Goal: Task Accomplishment & Management: Complete application form

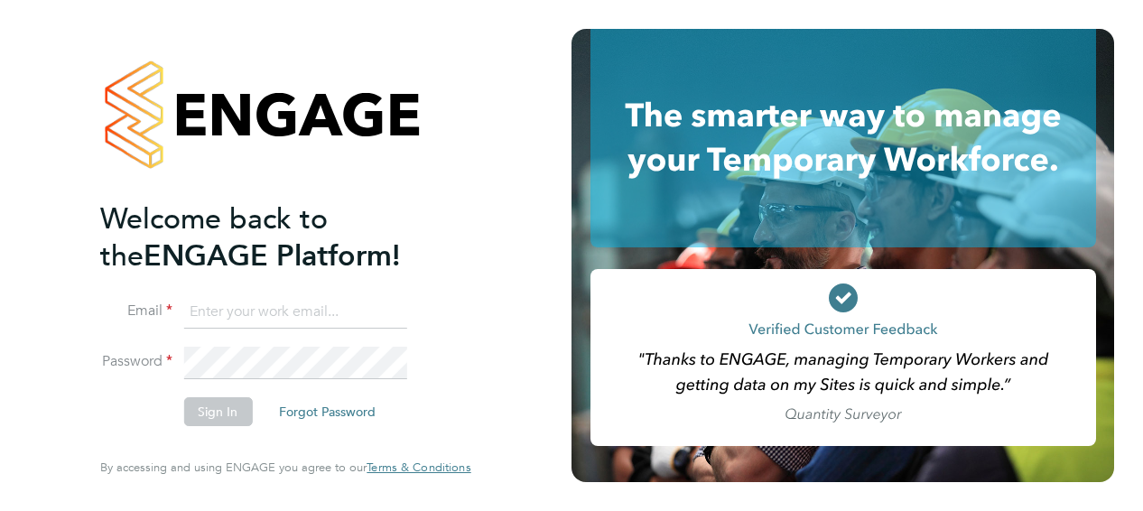
type input "[PERSON_NAME][EMAIL_ADDRESS][PERSON_NAME][DOMAIN_NAME]"
click at [735, 143] on icon at bounding box center [842, 138] width 505 height 218
click at [216, 422] on button "Sign In" at bounding box center [217, 411] width 69 height 29
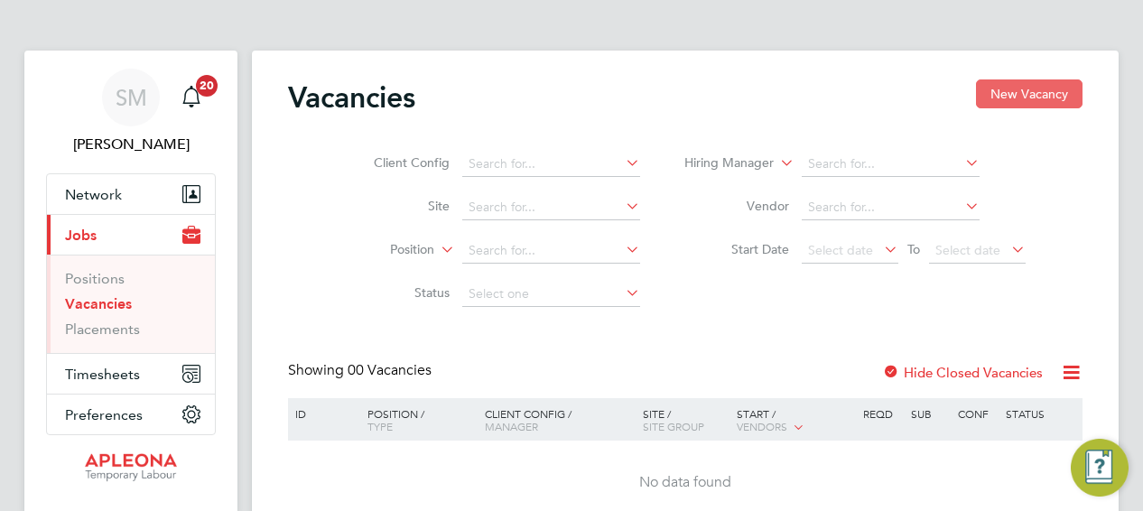
click at [1038, 92] on button "New Vacancy" at bounding box center [1029, 93] width 107 height 29
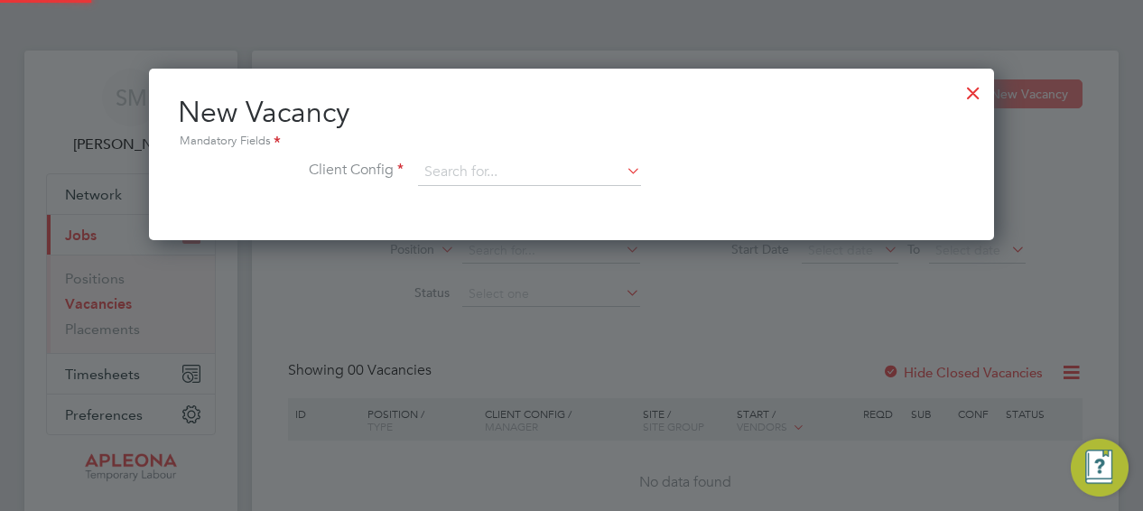
scroll to position [171, 845]
click at [623, 165] on icon at bounding box center [623, 170] width 0 height 25
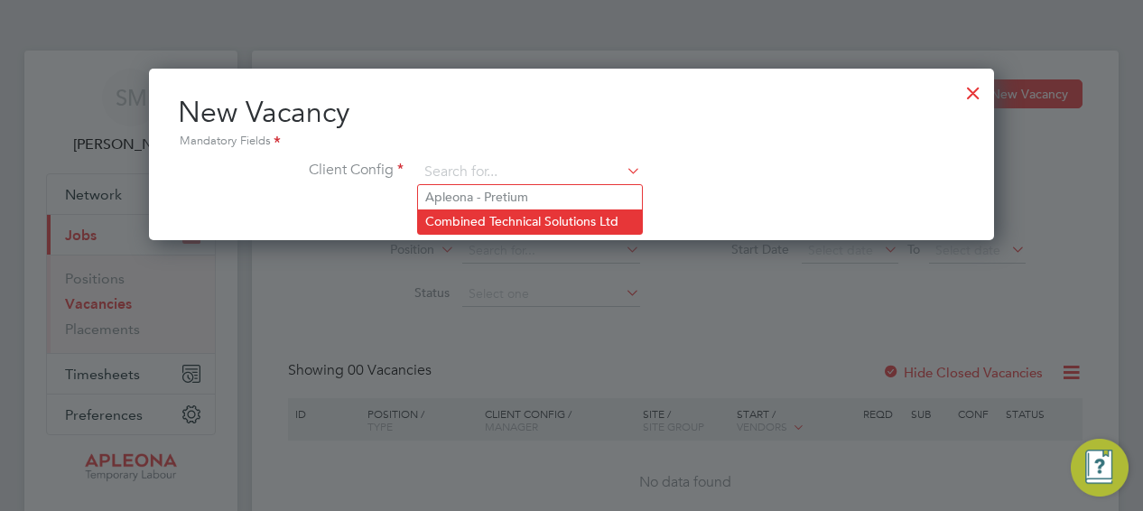
click at [503, 218] on li "Combined Technical Solutions Ltd" at bounding box center [530, 221] width 224 height 24
type input "Combined Technical Solutions Ltd"
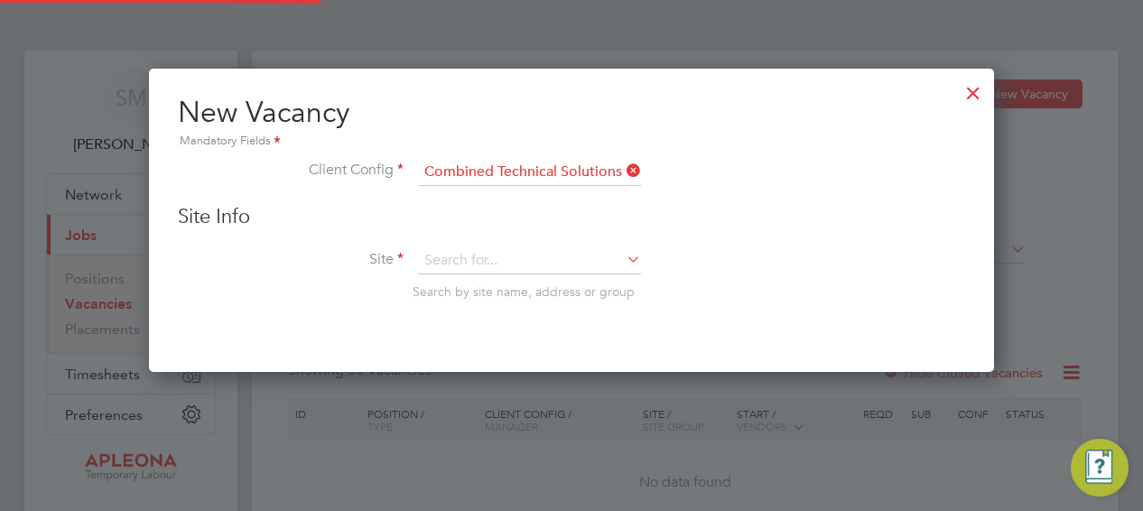
scroll to position [302, 845]
click at [496, 273] on li "Site Search by site name, address or group" at bounding box center [571, 291] width 787 height 88
click at [495, 265] on input at bounding box center [529, 260] width 223 height 27
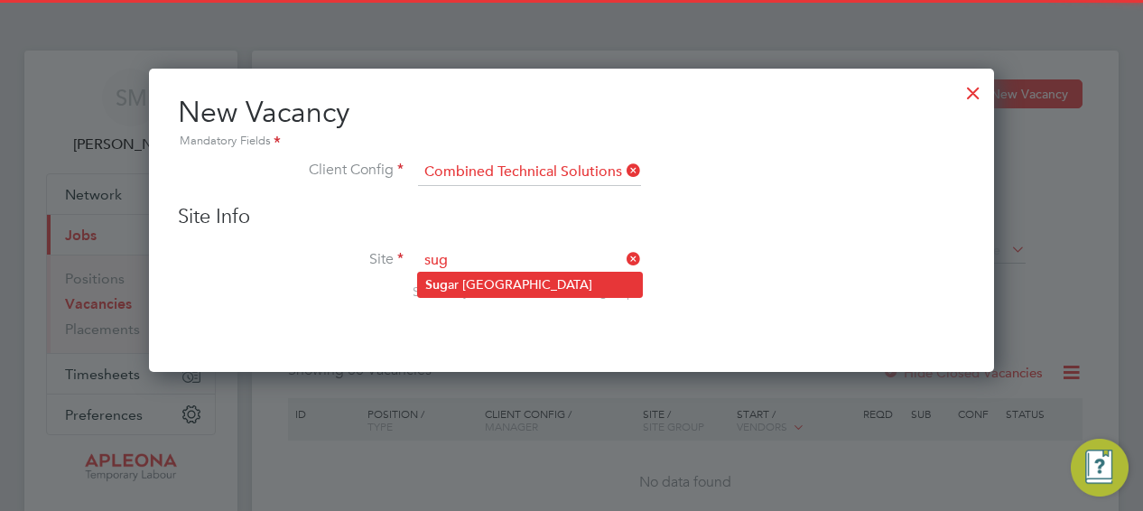
click at [494, 283] on li "[GEOGRAPHIC_DATA]" at bounding box center [530, 285] width 224 height 24
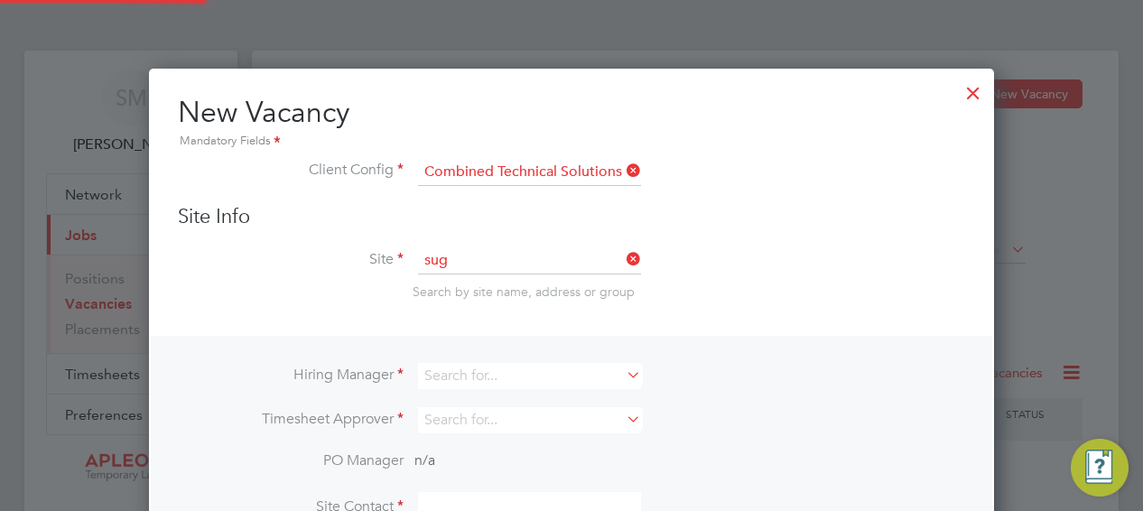
type input "[GEOGRAPHIC_DATA]"
click at [623, 374] on icon at bounding box center [623, 374] width 0 height 25
click at [521, 397] on li "Sha un [PERSON_NAME]" at bounding box center [530, 399] width 224 height 24
type input "[PERSON_NAME]"
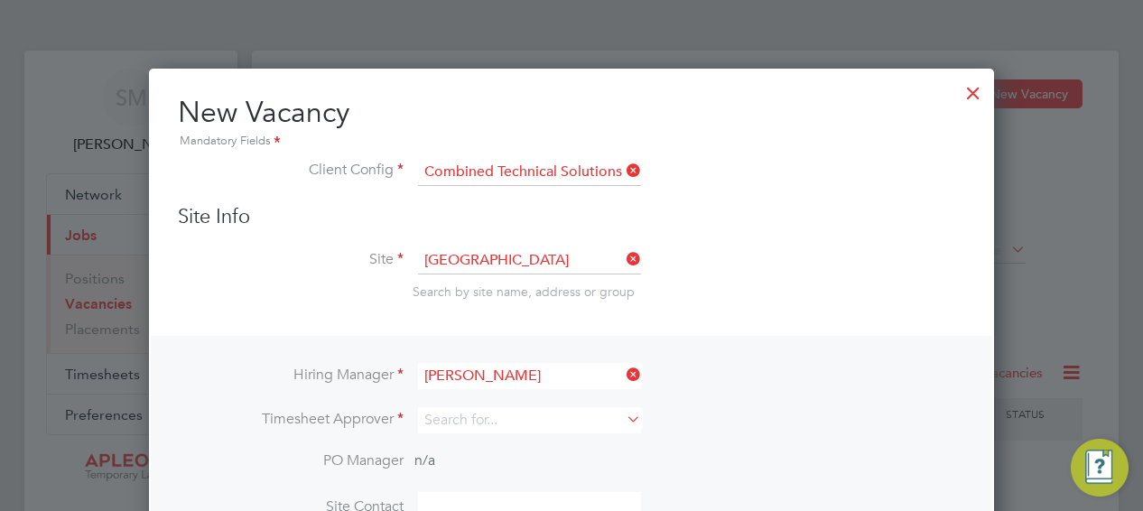
scroll to position [750, 845]
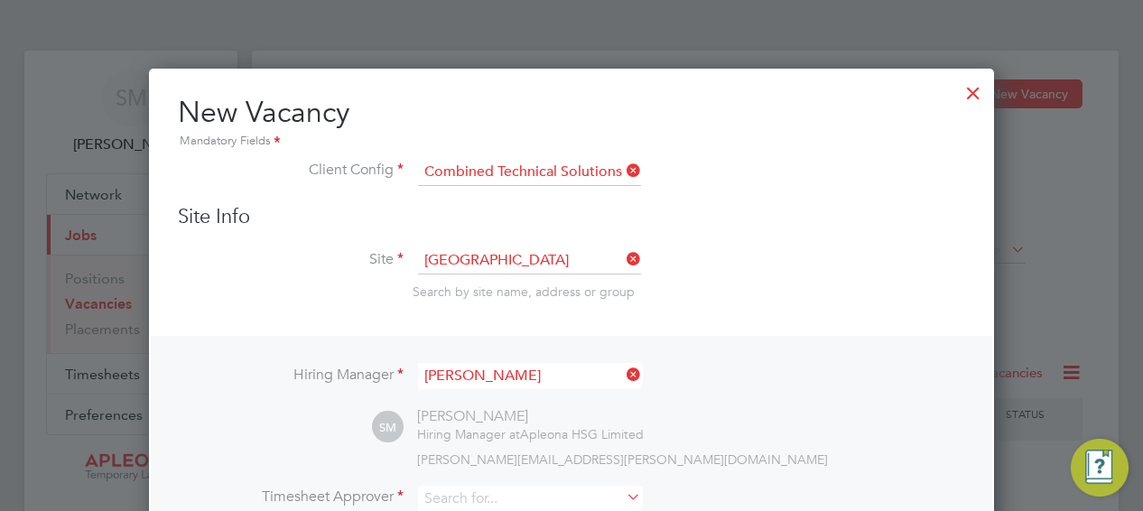
click at [935, 274] on li "Site [GEOGRAPHIC_DATA] Search by site name, address or group" at bounding box center [571, 291] width 787 height 88
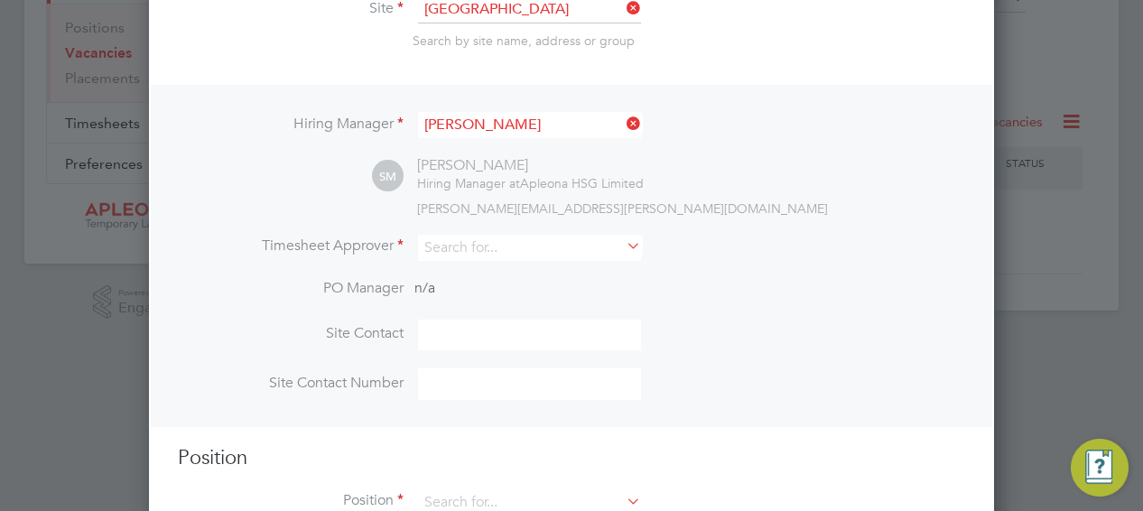
scroll to position [289, 0]
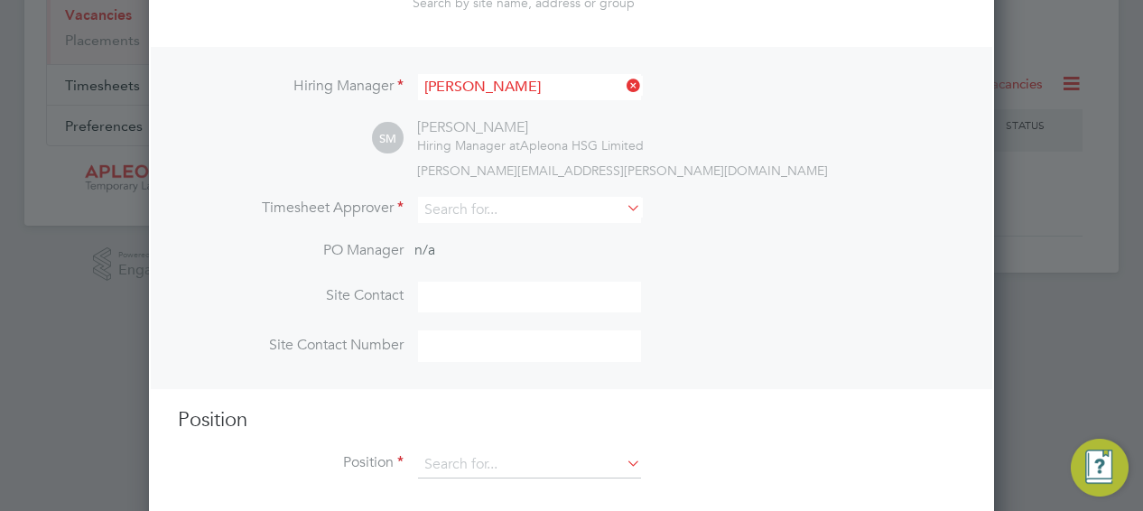
click at [623, 199] on icon at bounding box center [623, 207] width 0 height 25
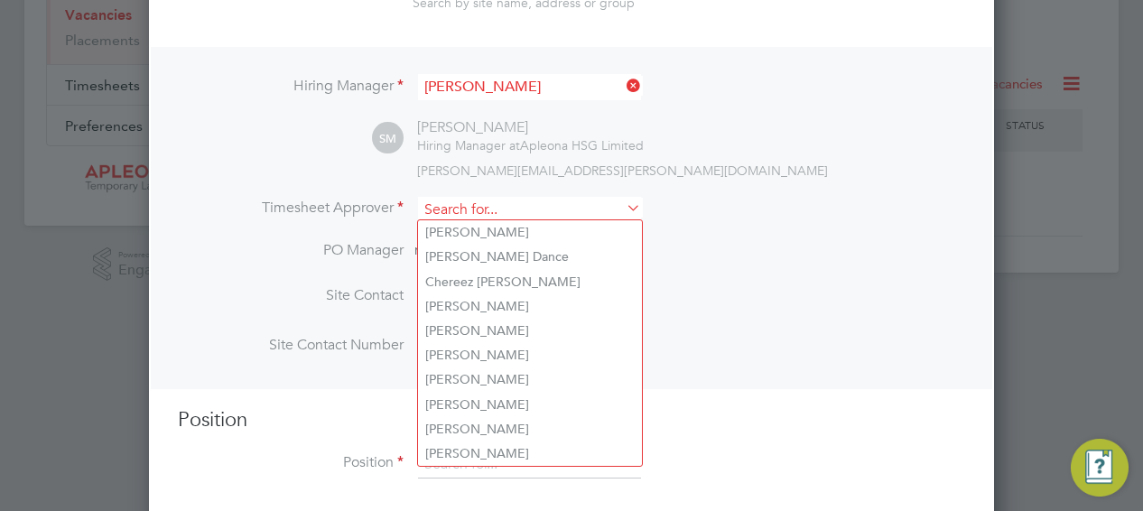
click at [503, 210] on input at bounding box center [529, 210] width 223 height 26
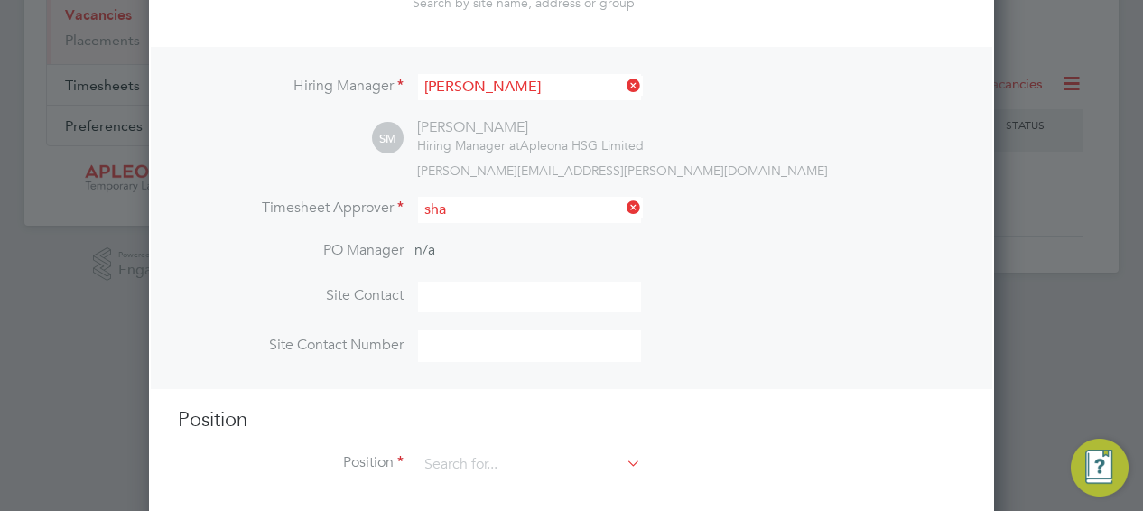
click at [500, 231] on li "Sha un [PERSON_NAME]" at bounding box center [530, 232] width 224 height 24
type input "[PERSON_NAME]"
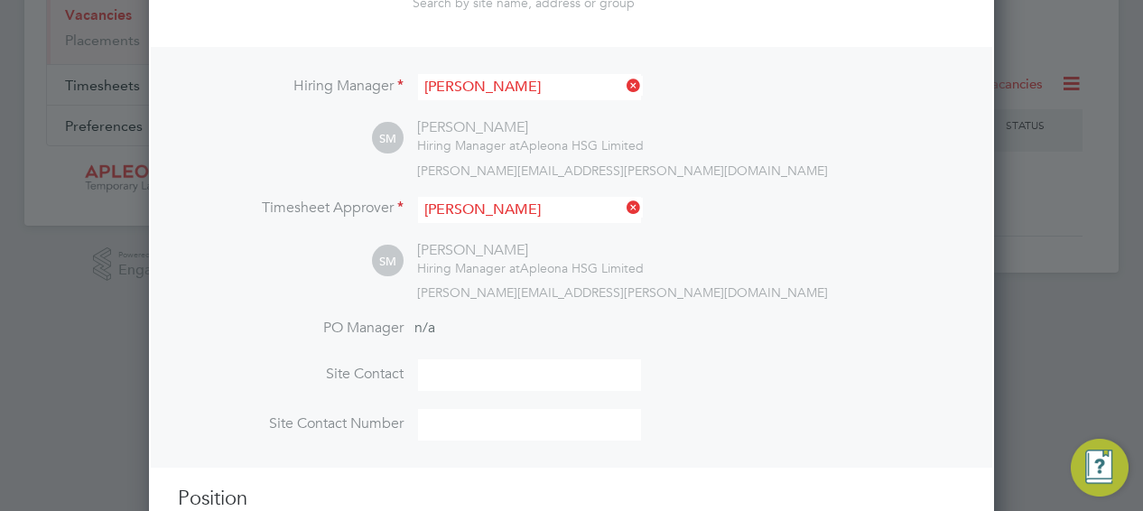
click at [470, 363] on input at bounding box center [529, 375] width 223 height 32
type input "[PERSON_NAME]"
type input "07936948714"
type input "Elec"
click at [832, 293] on div "[PERSON_NAME][EMAIL_ADDRESS][PERSON_NAME][DOMAIN_NAME]" at bounding box center [691, 292] width 548 height 16
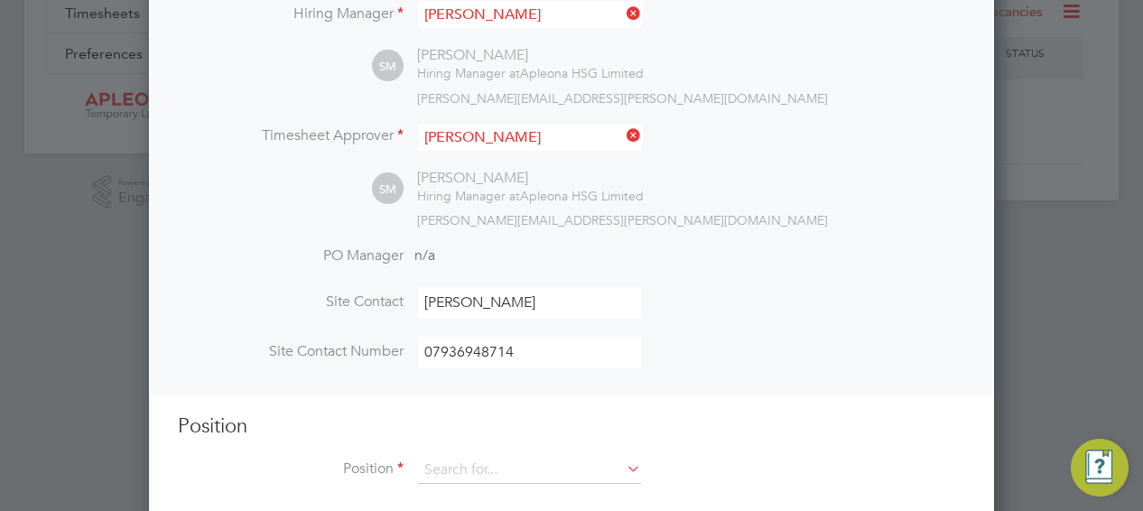
scroll to position [385, 0]
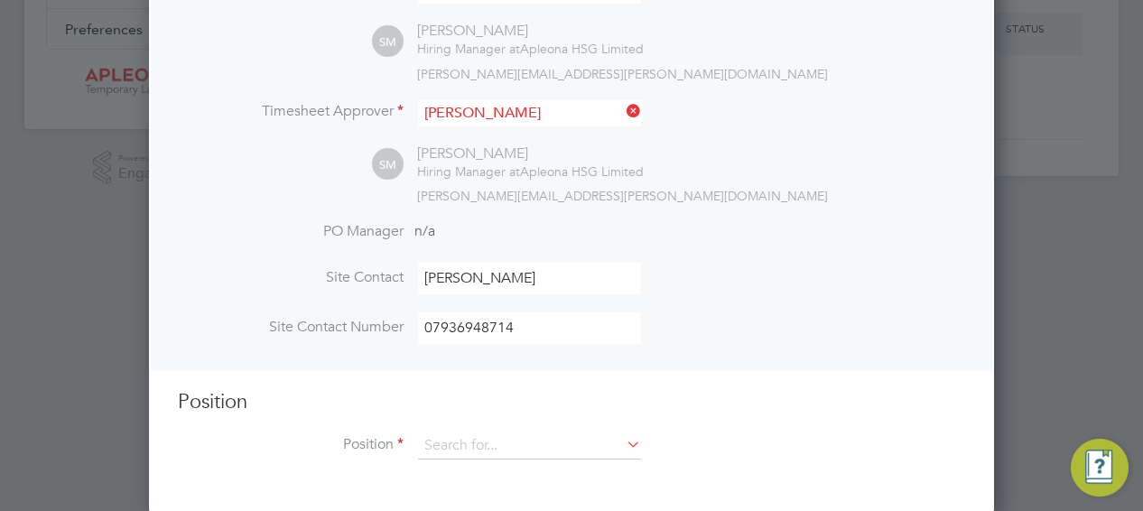
click at [623, 441] on icon at bounding box center [623, 443] width 0 height 25
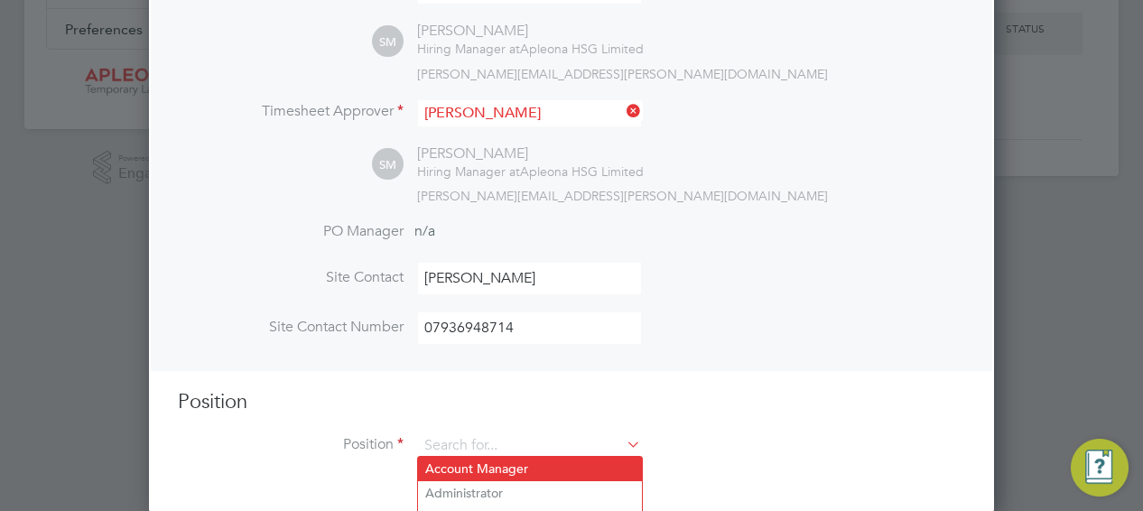
click at [507, 465] on li "Account Manager" at bounding box center [530, 469] width 224 height 24
type input "Account Manager"
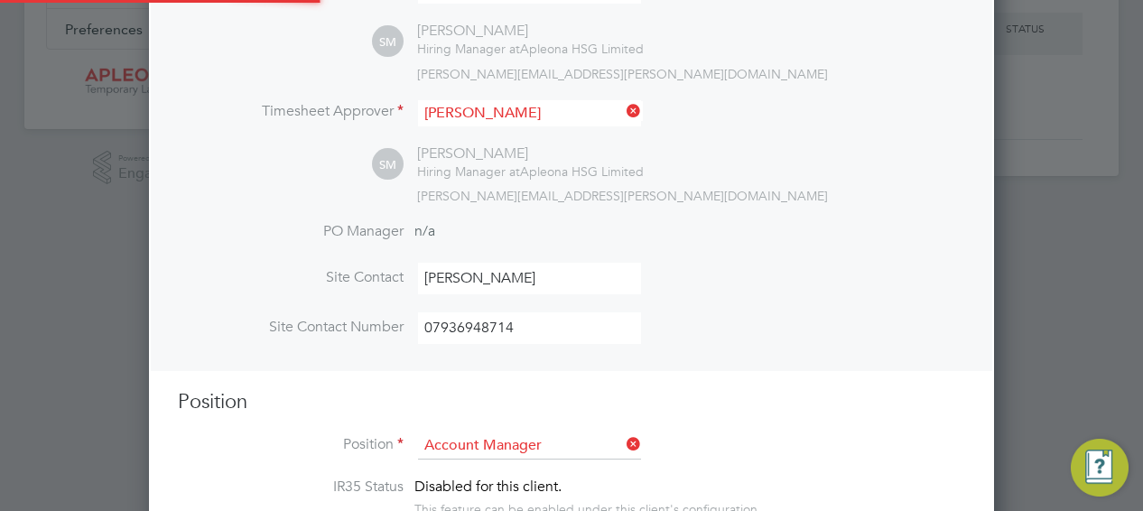
scroll to position [2589, 845]
type textarea "Account Manager"
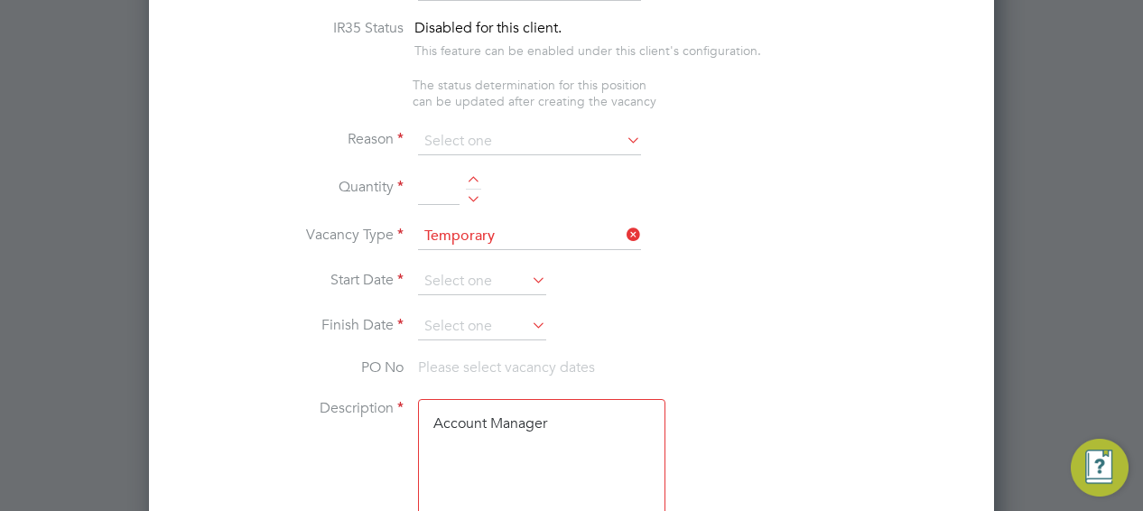
scroll to position [855, 0]
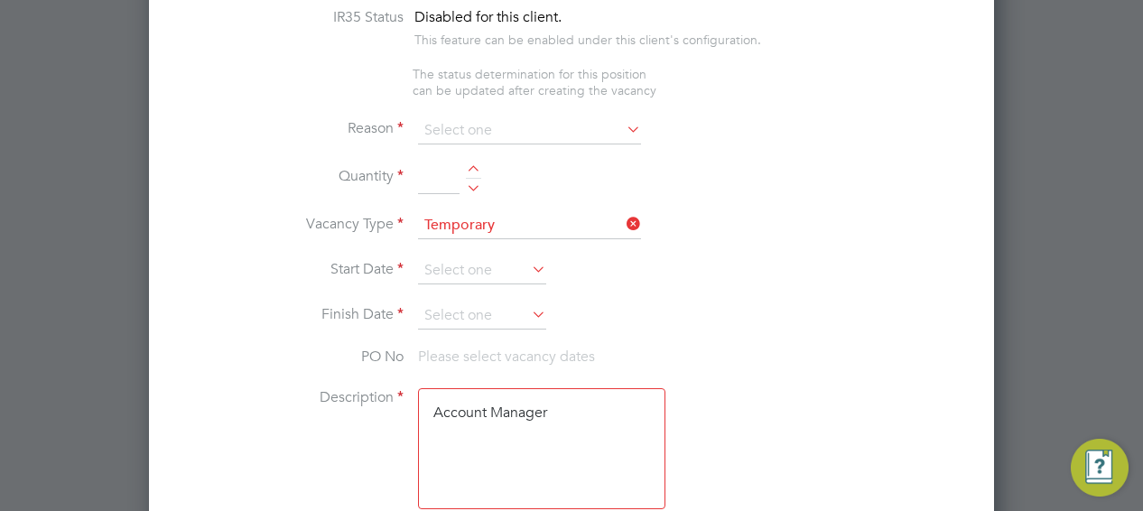
click at [623, 122] on icon at bounding box center [623, 128] width 0 height 25
click at [478, 131] on input at bounding box center [529, 130] width 223 height 27
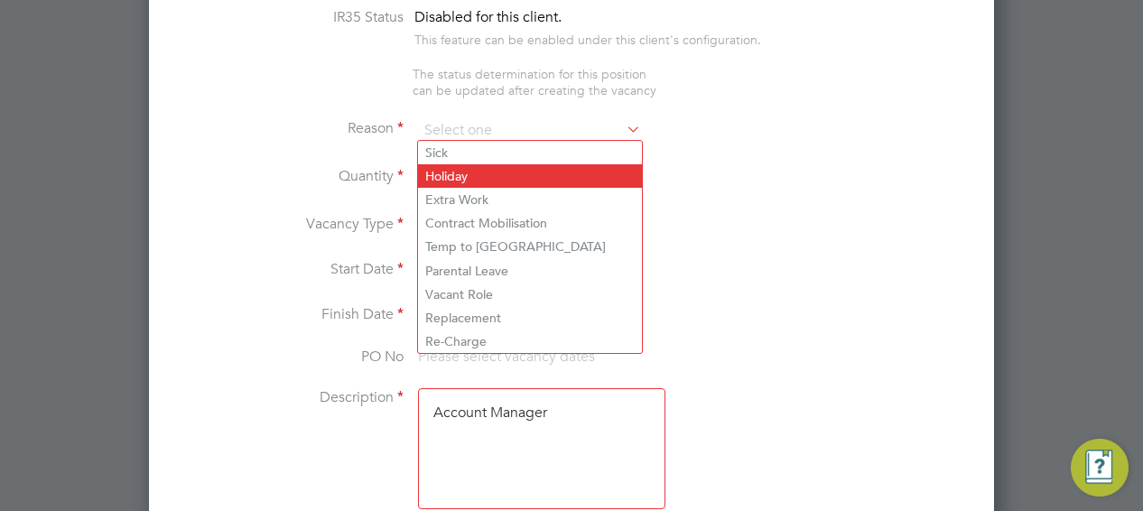
click at [472, 171] on li "Holiday" at bounding box center [530, 175] width 224 height 23
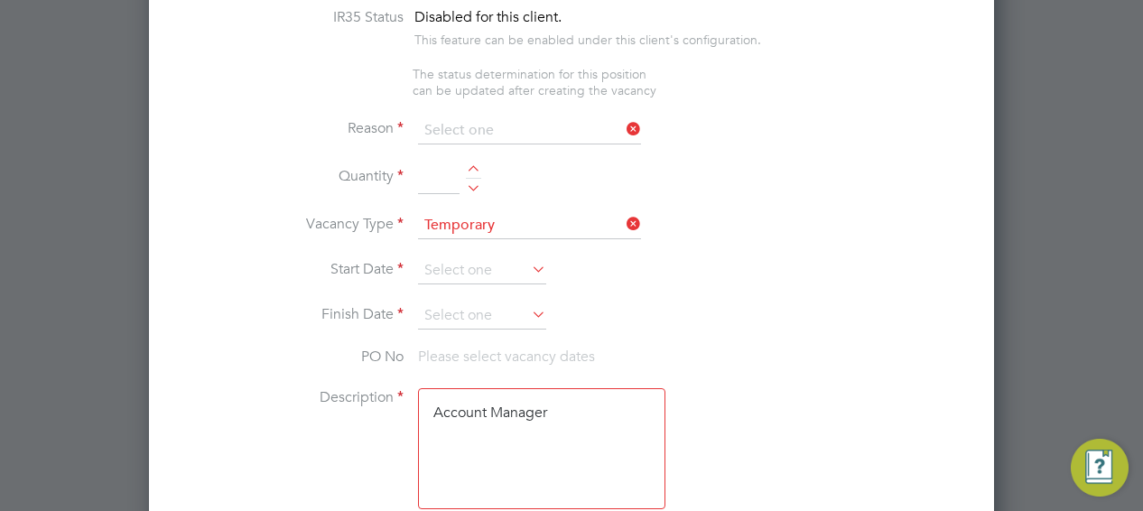
type input "Holiday"
click at [475, 183] on div at bounding box center [473, 185] width 15 height 13
type input "1"
click at [528, 262] on icon at bounding box center [528, 268] width 0 height 25
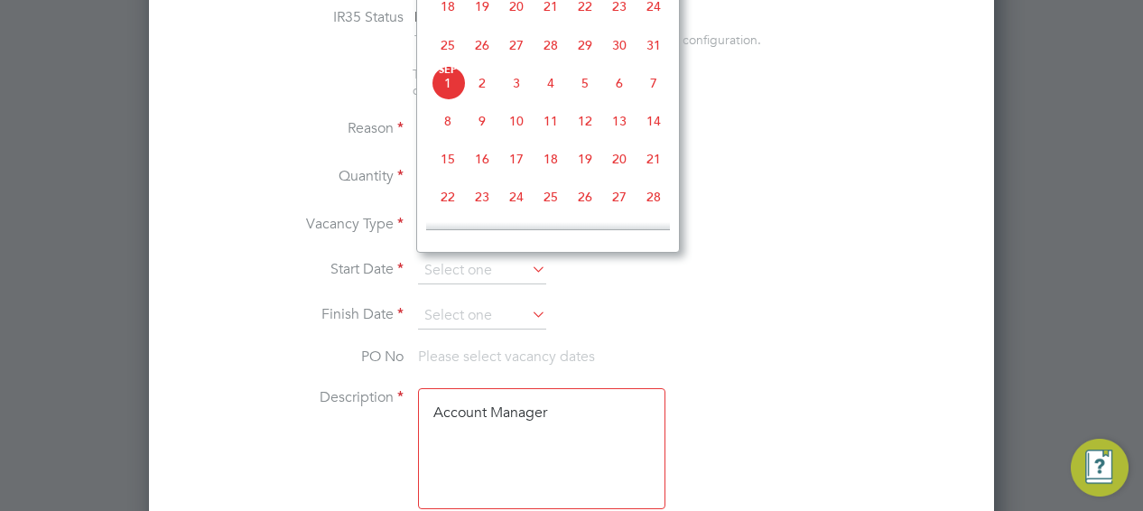
click at [446, 48] on span "25" at bounding box center [448, 45] width 34 height 34
type input "[DATE]"
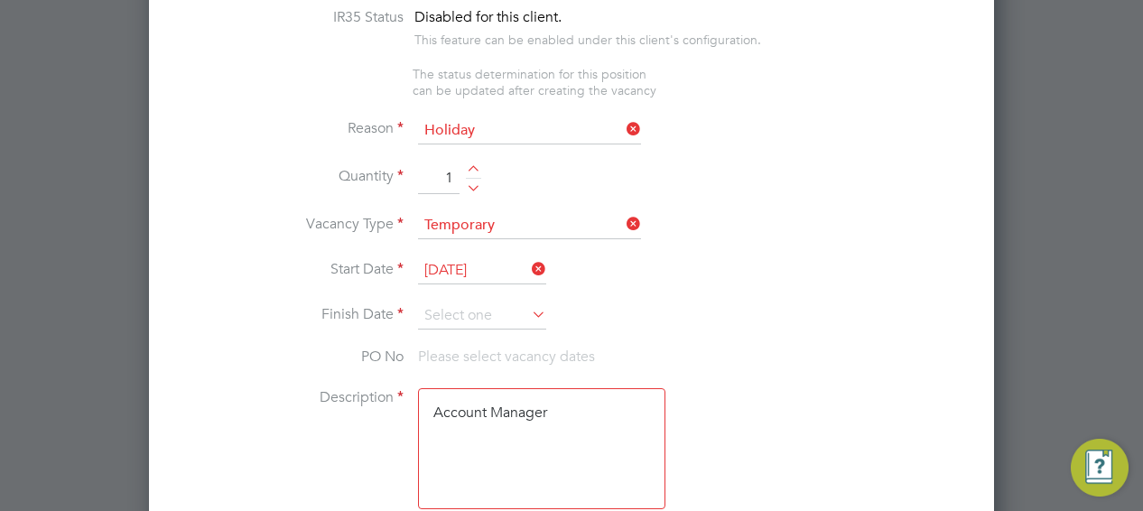
click at [528, 308] on icon at bounding box center [528, 313] width 0 height 25
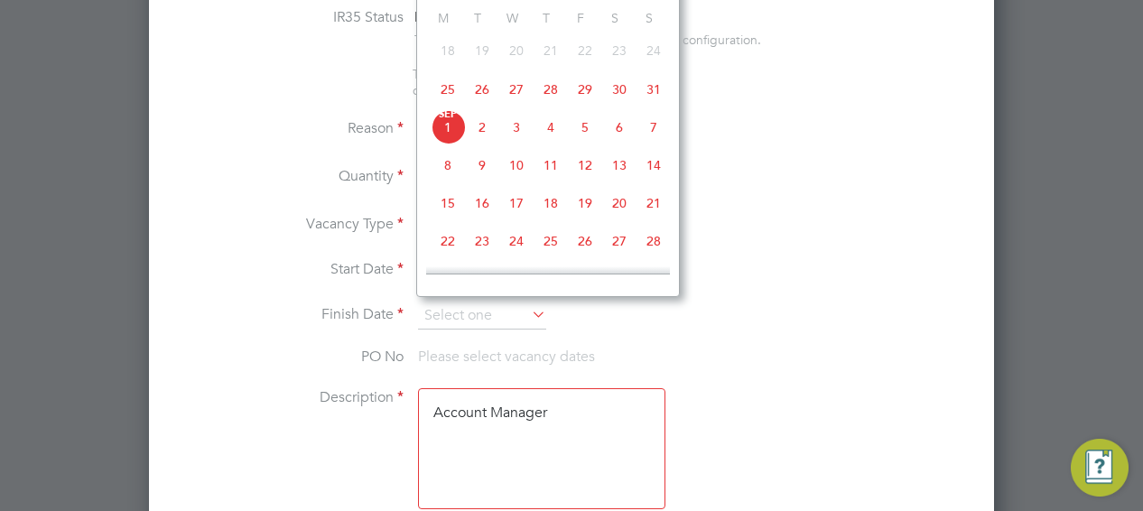
click at [449, 210] on span "15" at bounding box center [448, 203] width 34 height 34
type input "[DATE]"
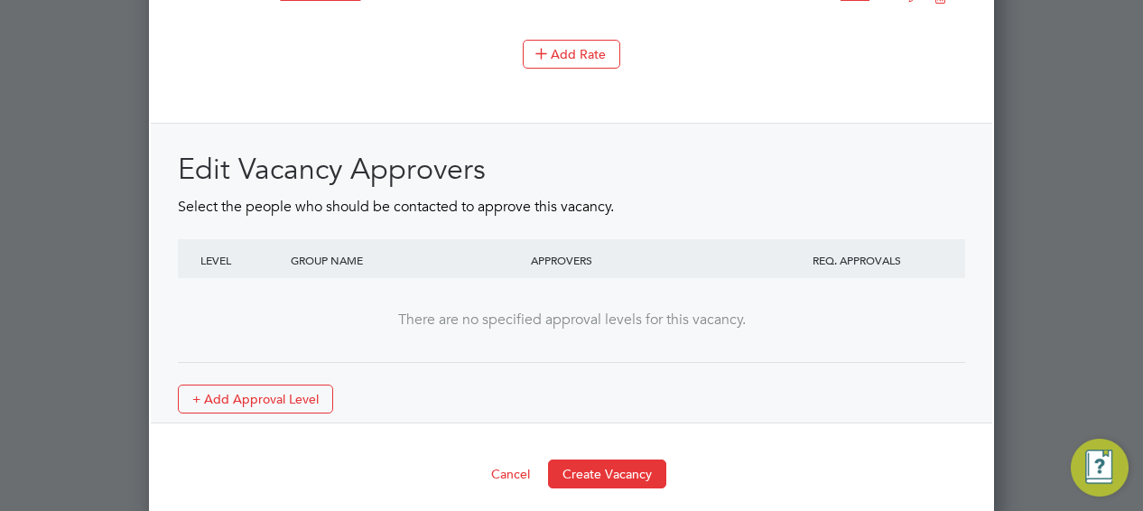
scroll to position [2267, 0]
click at [598, 459] on button "Create Vacancy" at bounding box center [607, 473] width 118 height 29
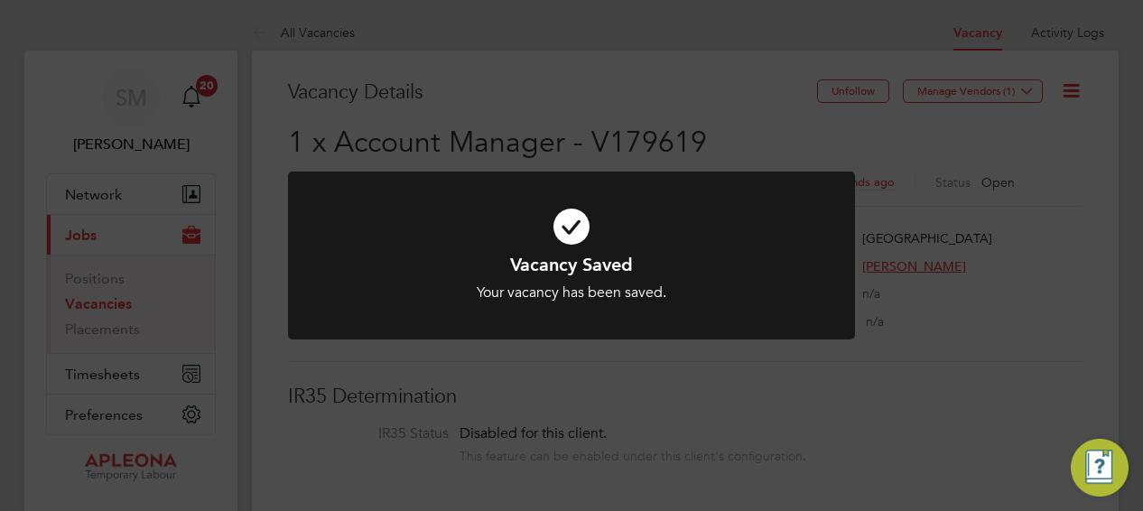
click at [951, 360] on div "Vacancy Saved Your vacancy has been saved. Cancel Okay" at bounding box center [571, 255] width 1143 height 511
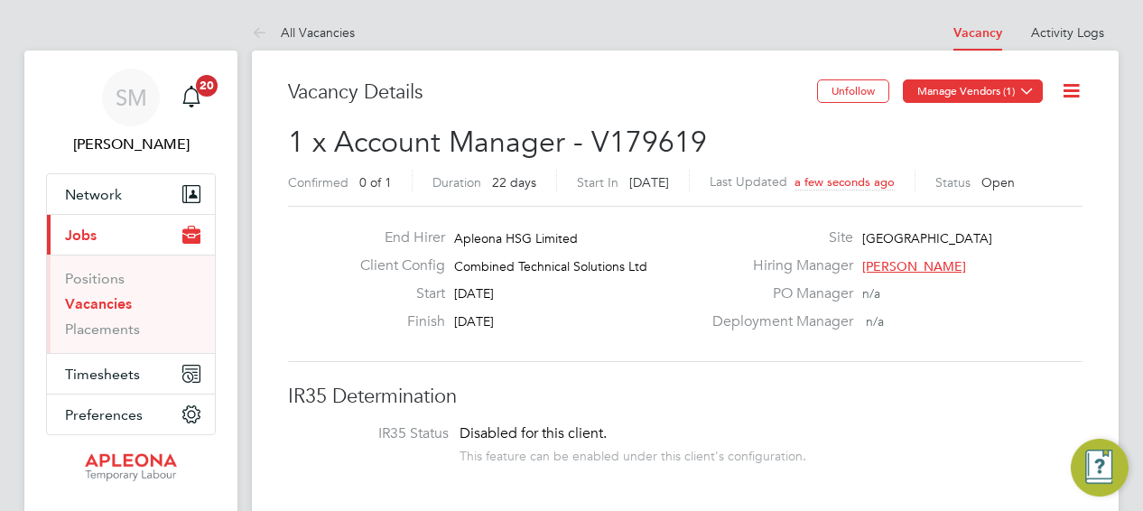
click at [1025, 92] on icon at bounding box center [1027, 91] width 14 height 14
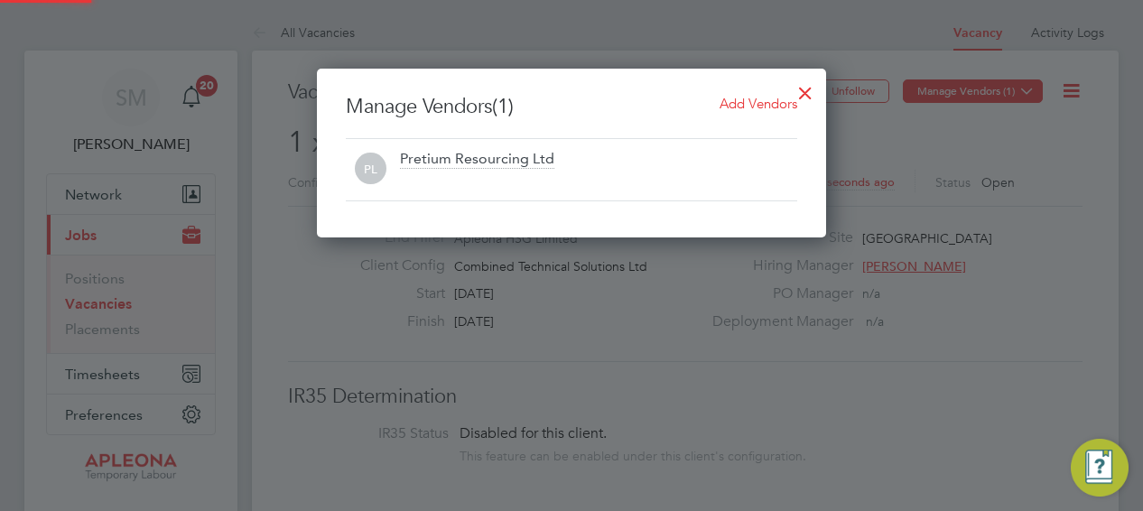
scroll to position [169, 509]
click at [1015, 106] on div at bounding box center [571, 255] width 1143 height 511
click at [806, 92] on div at bounding box center [805, 88] width 32 height 32
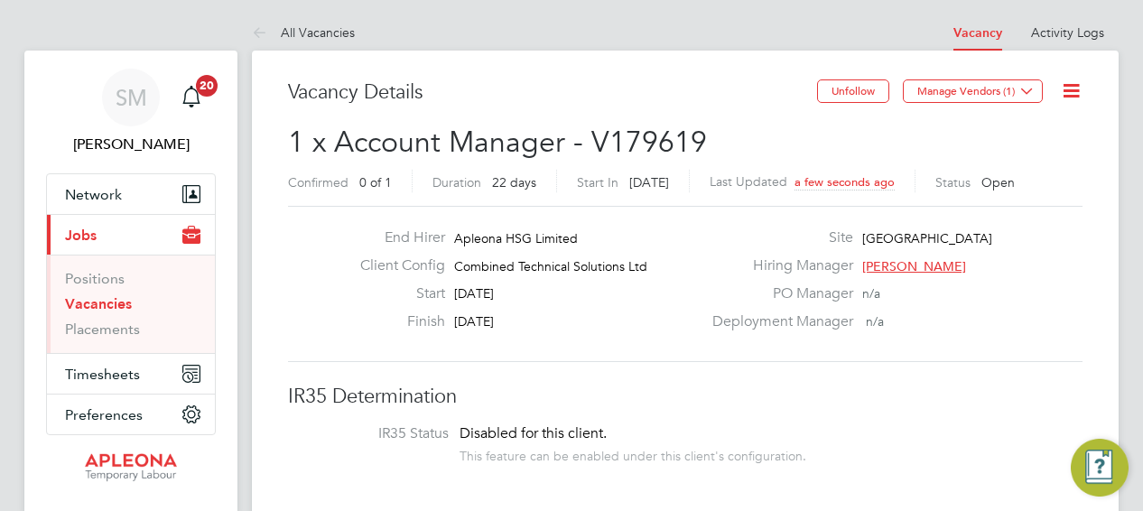
click at [1065, 92] on icon at bounding box center [1071, 90] width 23 height 23
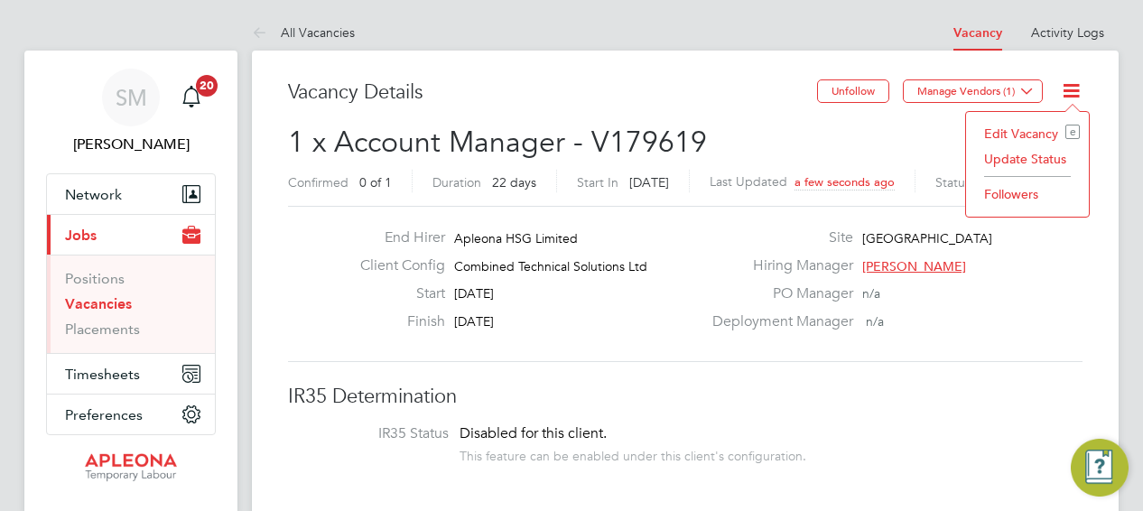
click at [1043, 154] on li "Update Status" at bounding box center [1027, 158] width 105 height 25
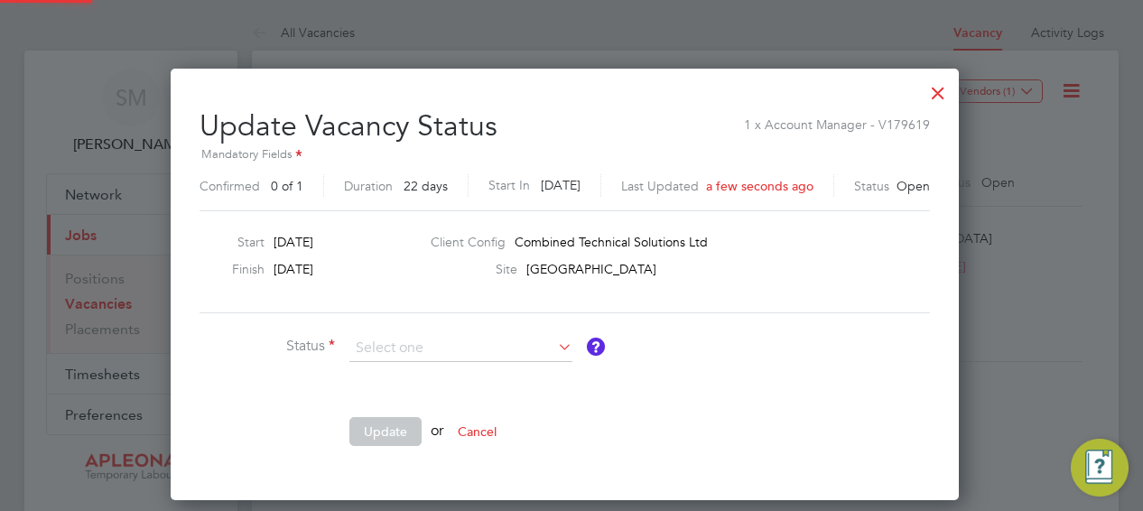
scroll to position [429, 801]
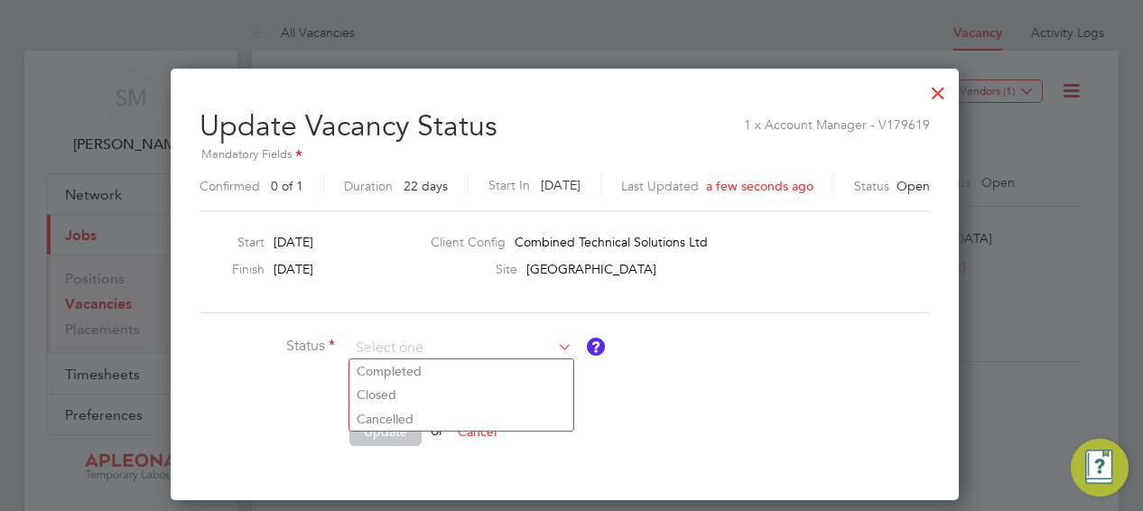
click at [1043, 154] on div at bounding box center [571, 255] width 1143 height 511
click at [478, 345] on input at bounding box center [460, 348] width 223 height 27
click at [679, 441] on li "Update or Cancel" at bounding box center [470, 440] width 542 height 47
click at [951, 91] on div at bounding box center [938, 88] width 32 height 32
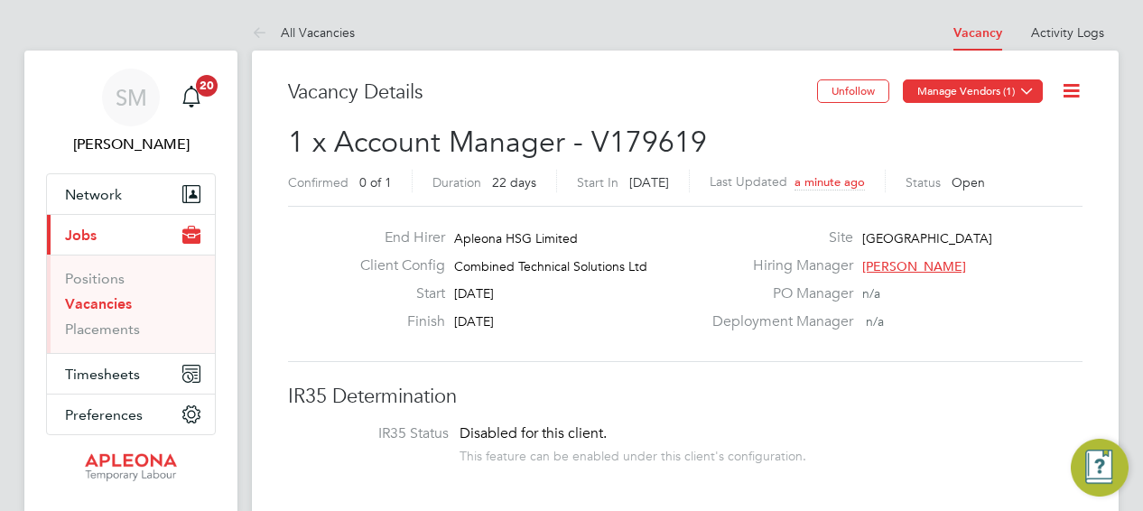
click at [1028, 86] on icon at bounding box center [1027, 91] width 14 height 14
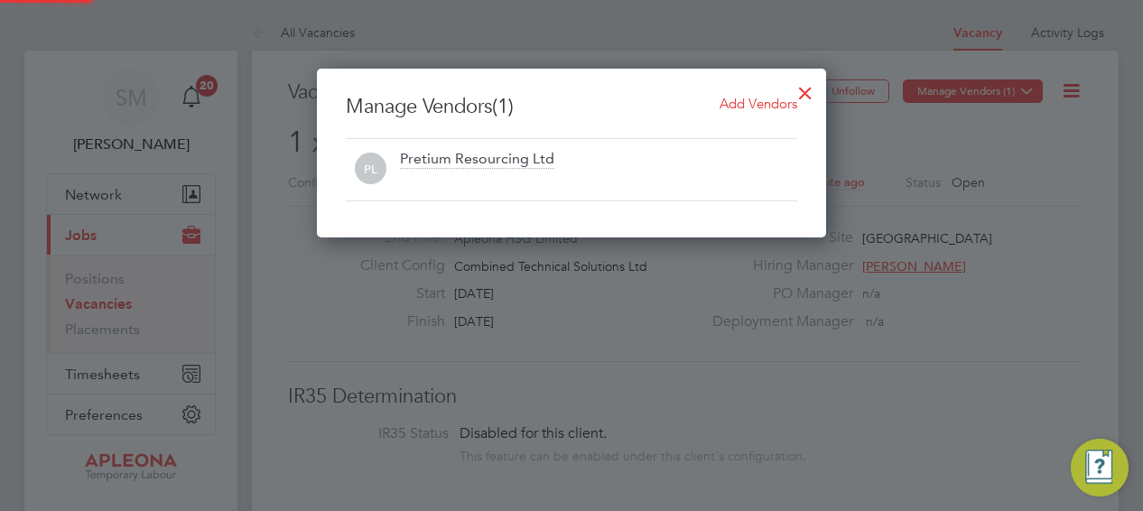
scroll to position [169, 509]
click at [771, 102] on span "Add Vendors" at bounding box center [758, 103] width 78 height 17
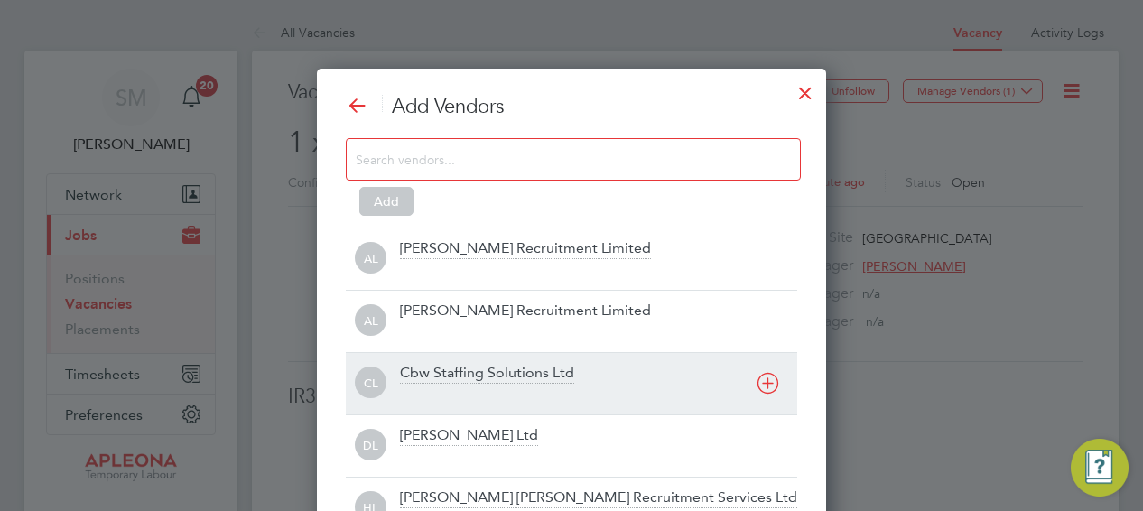
click at [468, 366] on div "Cbw Staffing Solutions Ltd" at bounding box center [487, 374] width 174 height 20
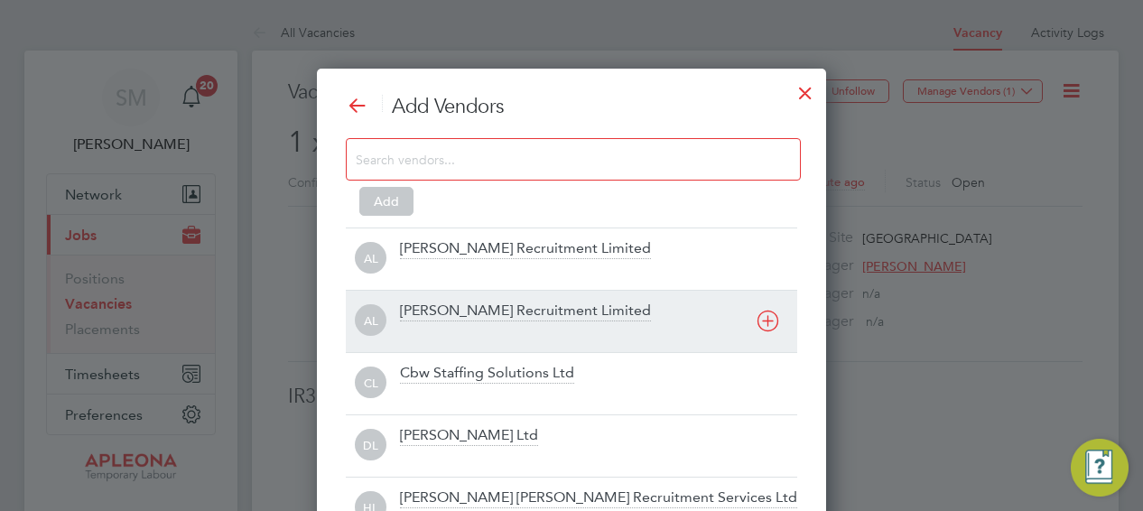
click at [468, 342] on div at bounding box center [598, 333] width 397 height 18
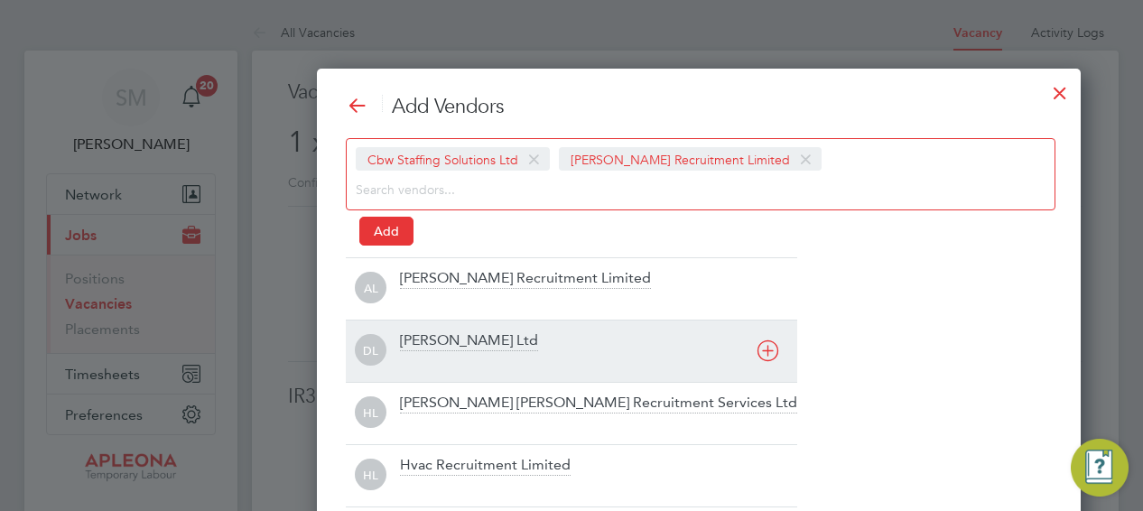
scroll to position [535, 695]
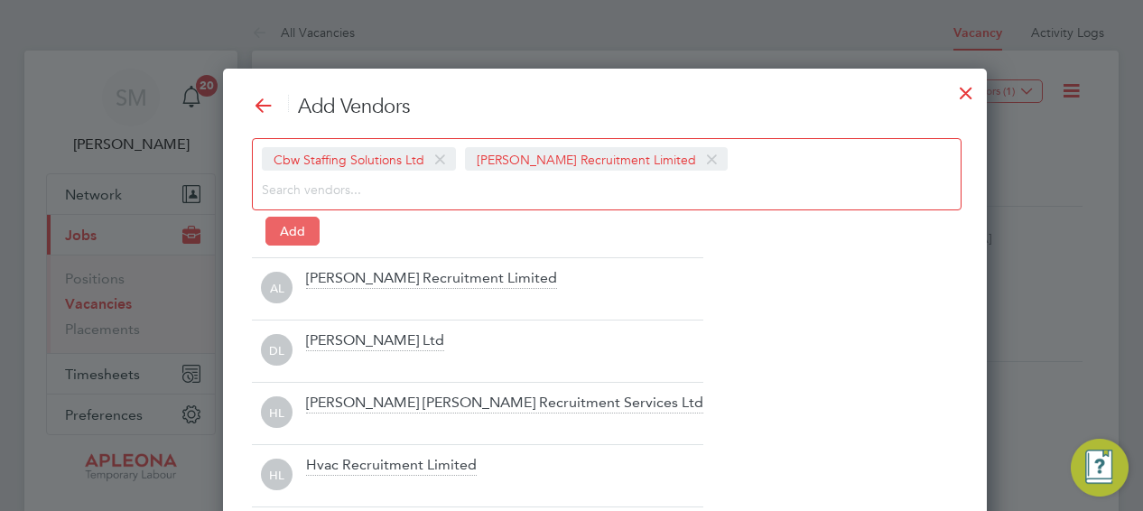
click at [291, 230] on button "Add" at bounding box center [292, 231] width 54 height 29
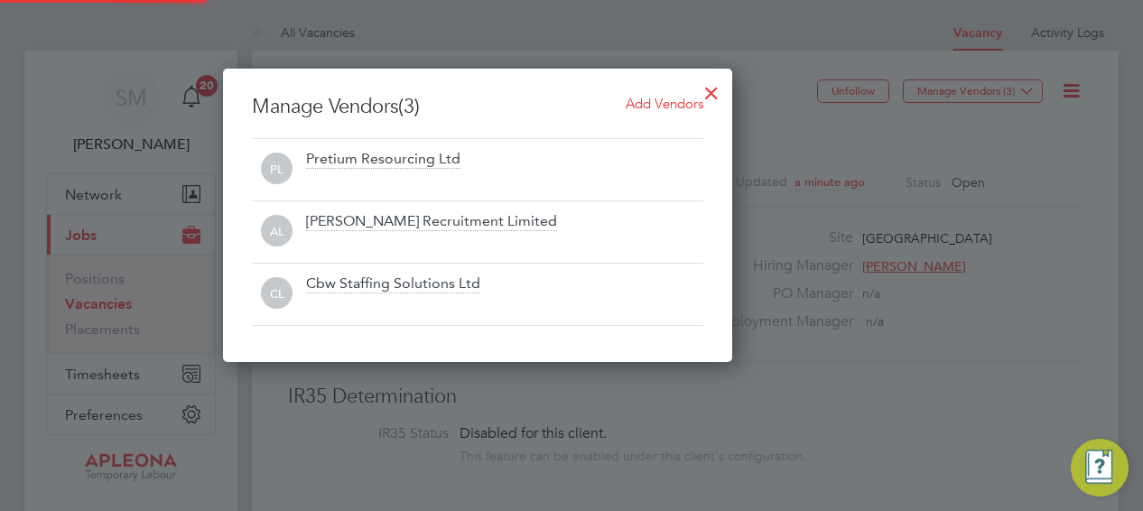
scroll to position [292, 509]
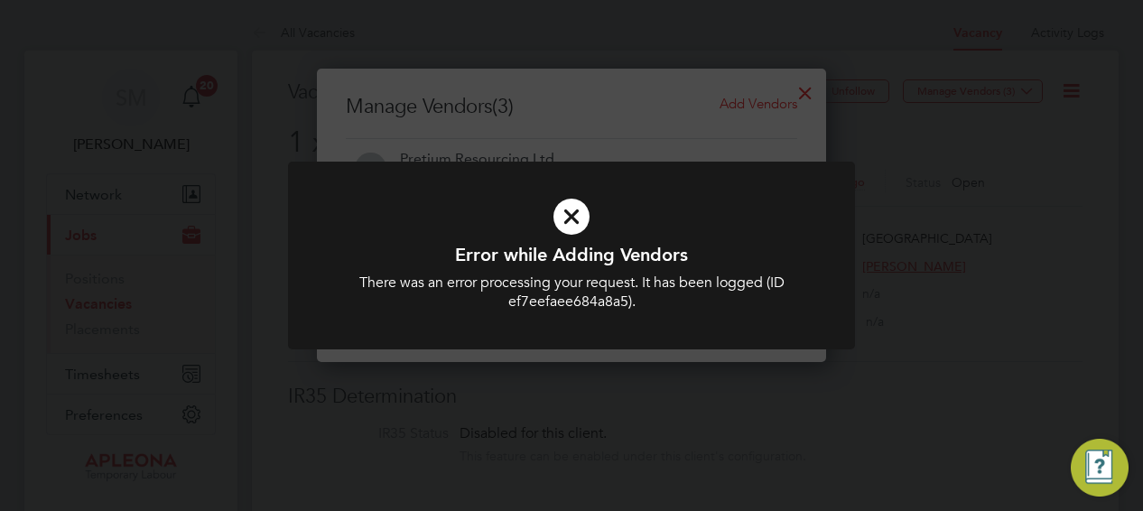
click at [570, 221] on icon at bounding box center [571, 216] width 469 height 70
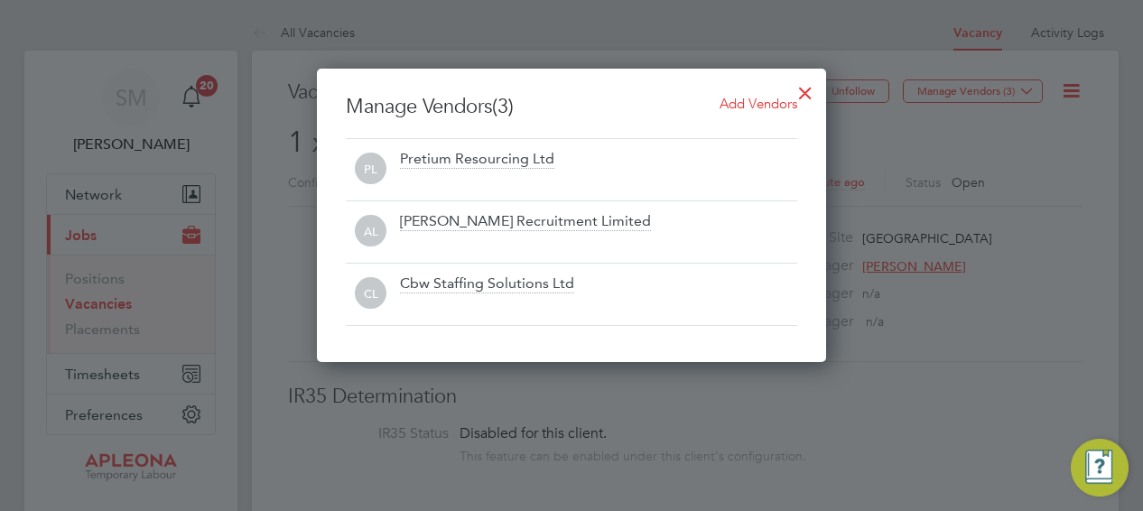
click at [773, 102] on span "Add Vendors" at bounding box center [758, 103] width 78 height 17
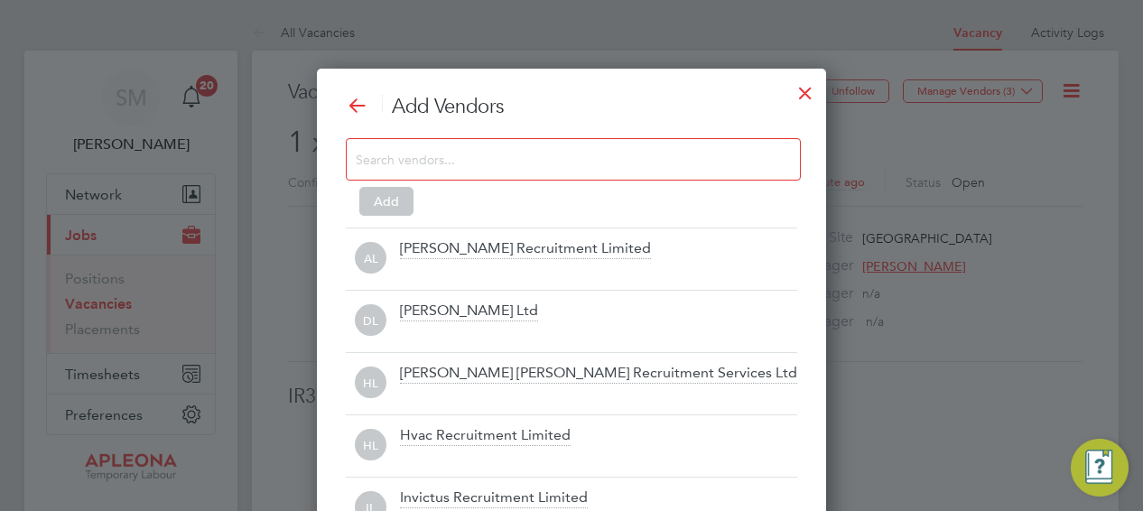
scroll to position [505, 509]
click at [457, 159] on input at bounding box center [559, 158] width 406 height 23
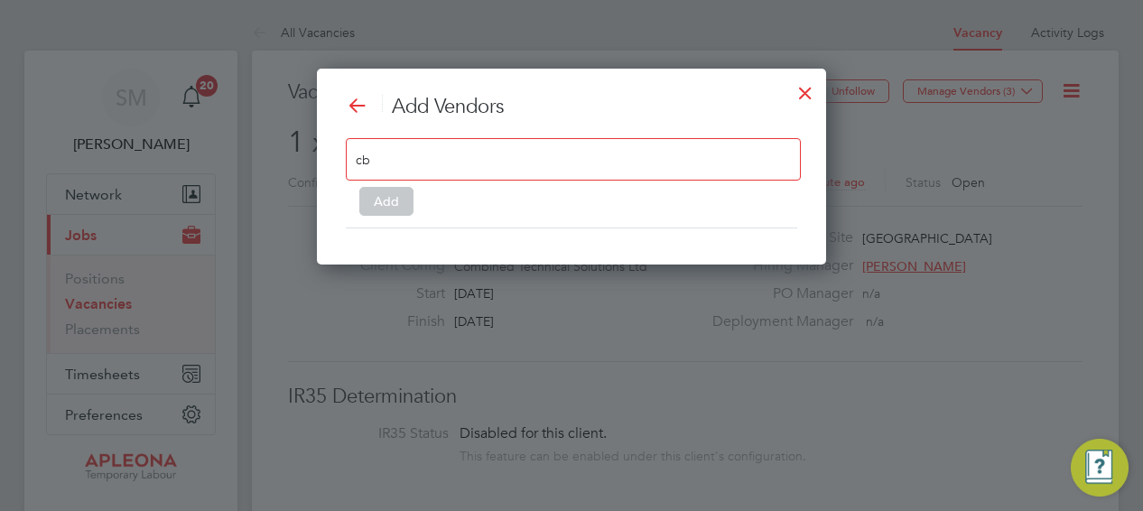
scroll to position [9, 9]
type input "c"
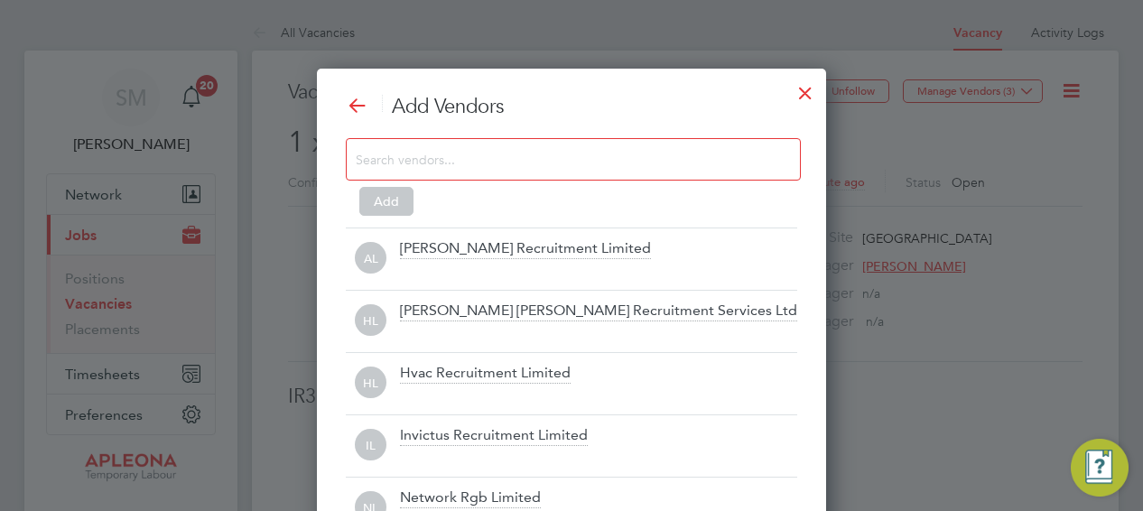
scroll to position [505, 509]
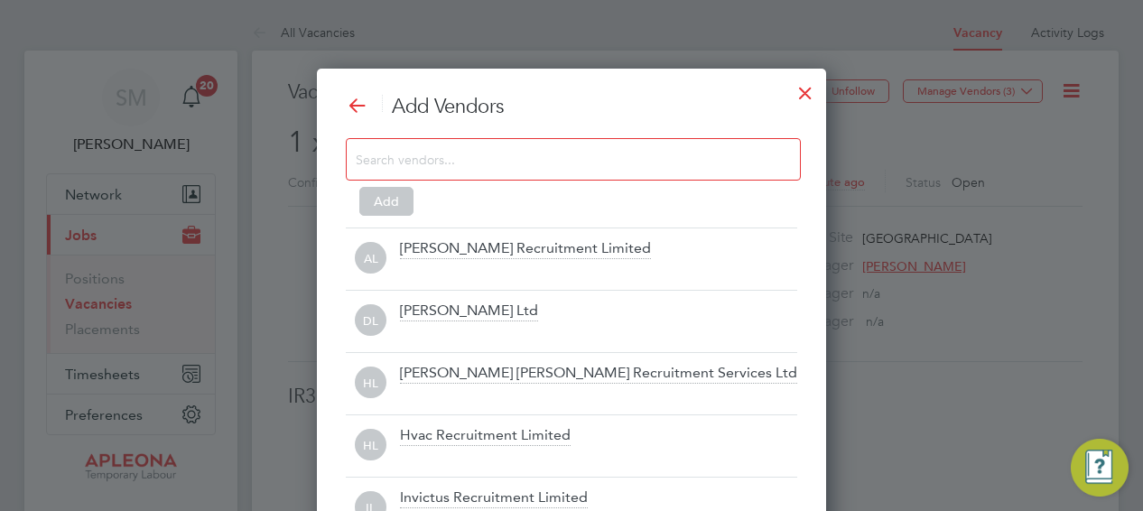
click at [806, 94] on div at bounding box center [805, 88] width 32 height 32
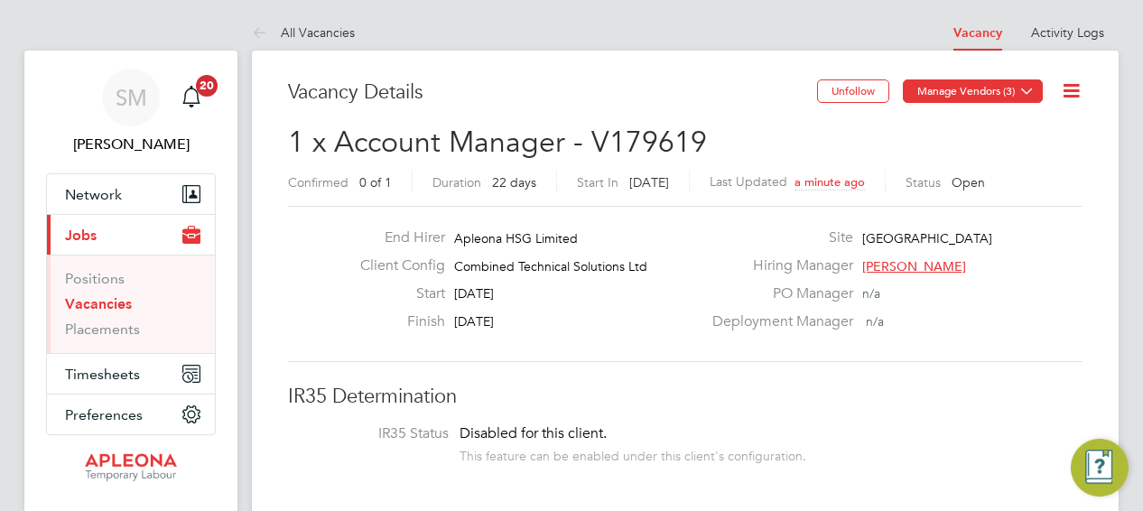
click at [1024, 89] on icon at bounding box center [1027, 91] width 14 height 14
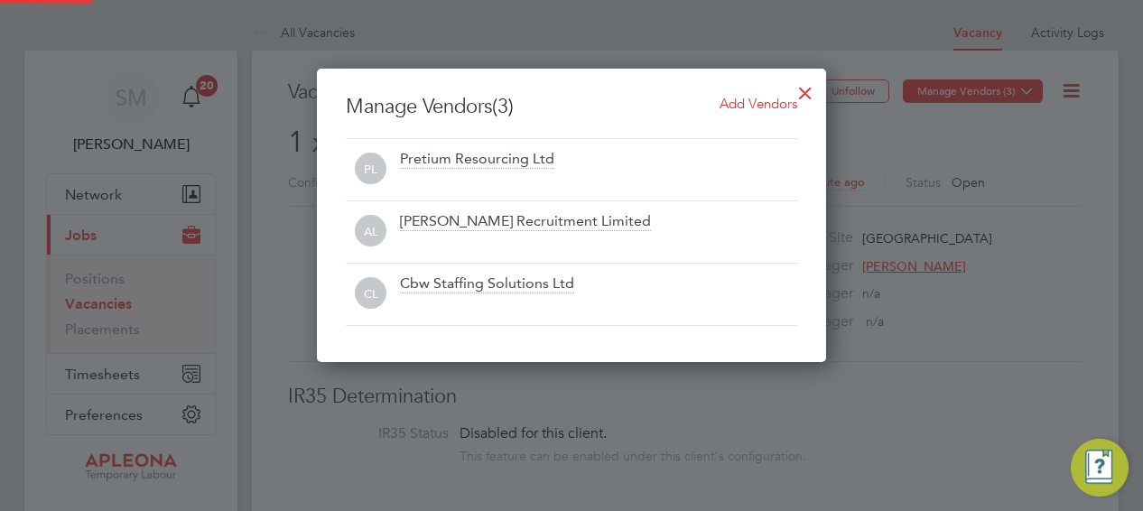
scroll to position [292, 509]
click at [628, 222] on div "[PERSON_NAME] Recruitment Limited" at bounding box center [598, 232] width 397 height 40
click at [584, 223] on div "[PERSON_NAME] Recruitment Limited" at bounding box center [525, 222] width 251 height 20
click at [612, 219] on div "[PERSON_NAME] Recruitment Limited" at bounding box center [598, 232] width 397 height 40
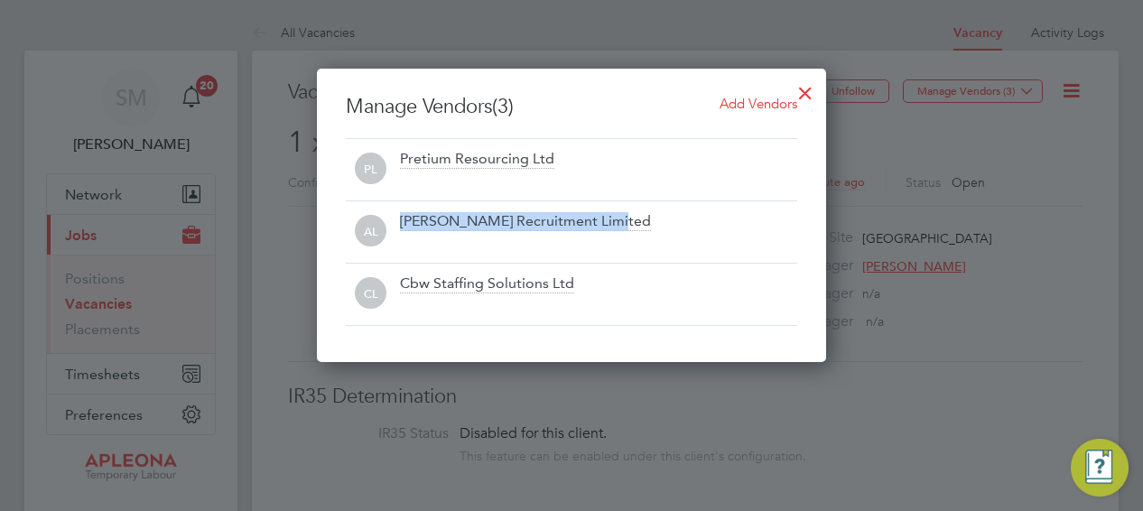
drag, startPoint x: 403, startPoint y: 220, endPoint x: 664, endPoint y: 231, distance: 262.0
click at [664, 231] on div "[PERSON_NAME] Recruitment Limited" at bounding box center [598, 232] width 397 height 40
click at [1000, 268] on div at bounding box center [571, 255] width 1143 height 511
click at [755, 100] on span "Add Vendors" at bounding box center [758, 103] width 78 height 17
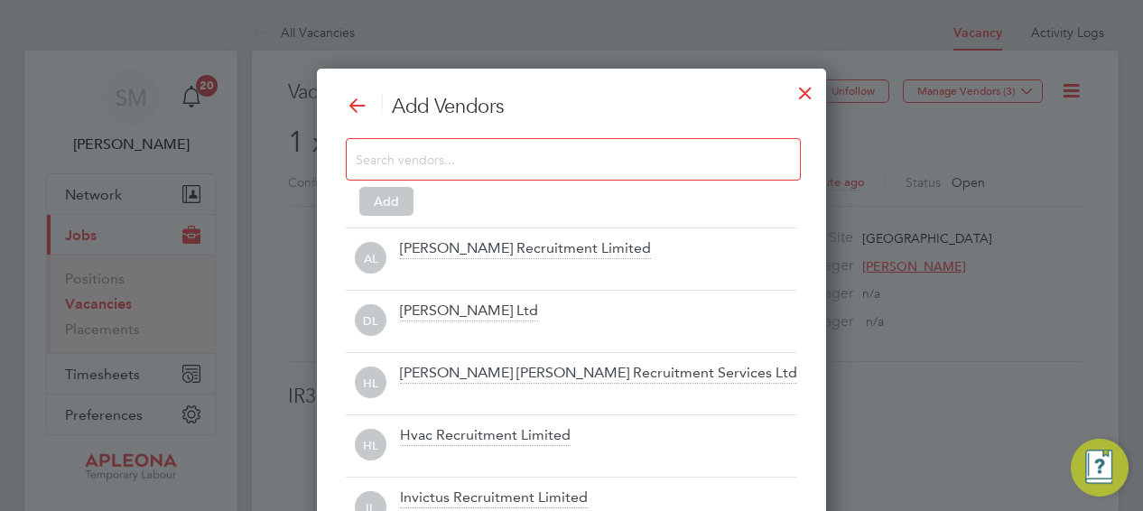
scroll to position [505, 509]
click at [805, 89] on div at bounding box center [805, 88] width 32 height 32
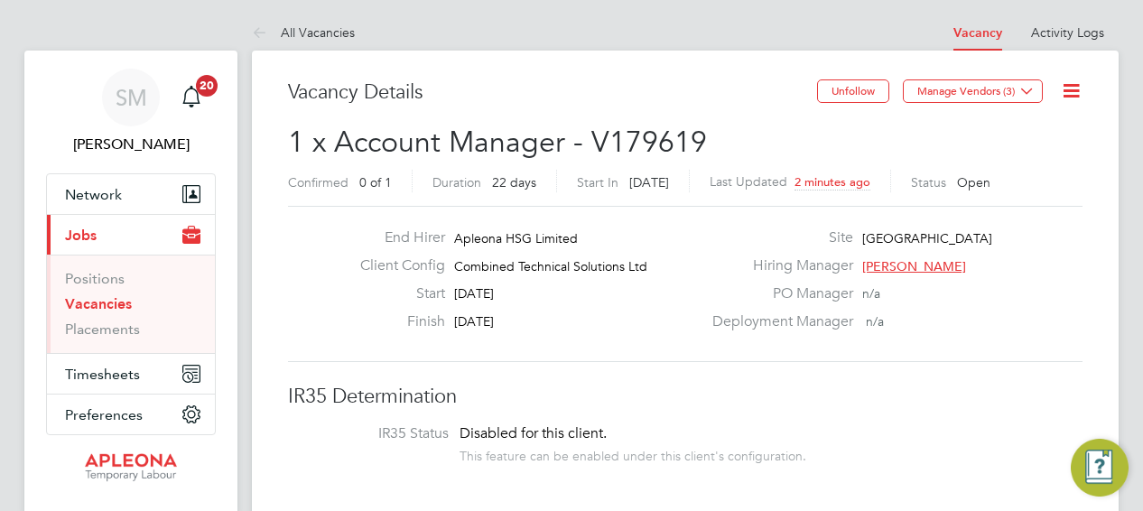
click at [1063, 86] on icon at bounding box center [1071, 90] width 23 height 23
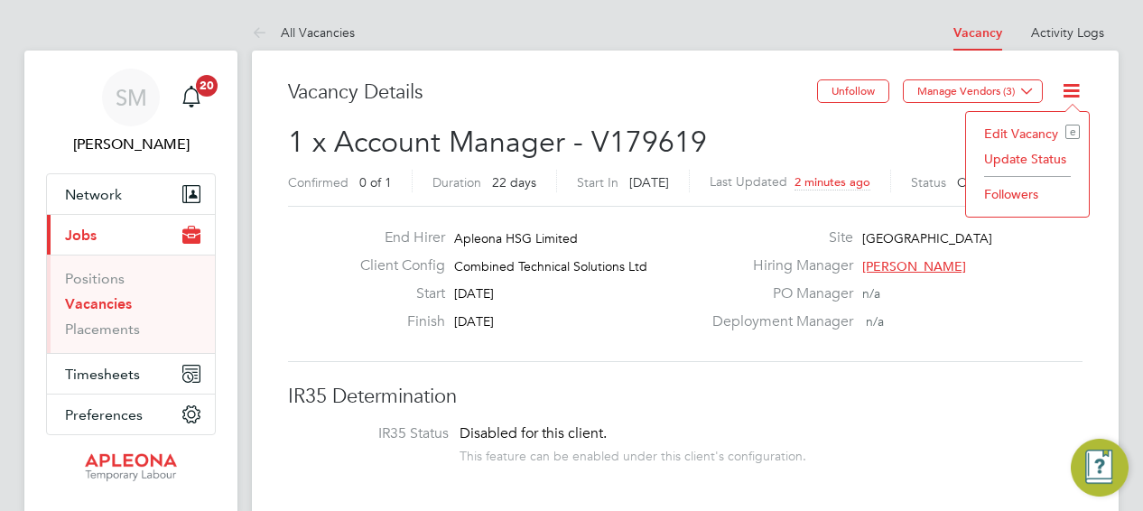
click at [1036, 134] on li "Edit Vacancy e" at bounding box center [1027, 133] width 105 height 25
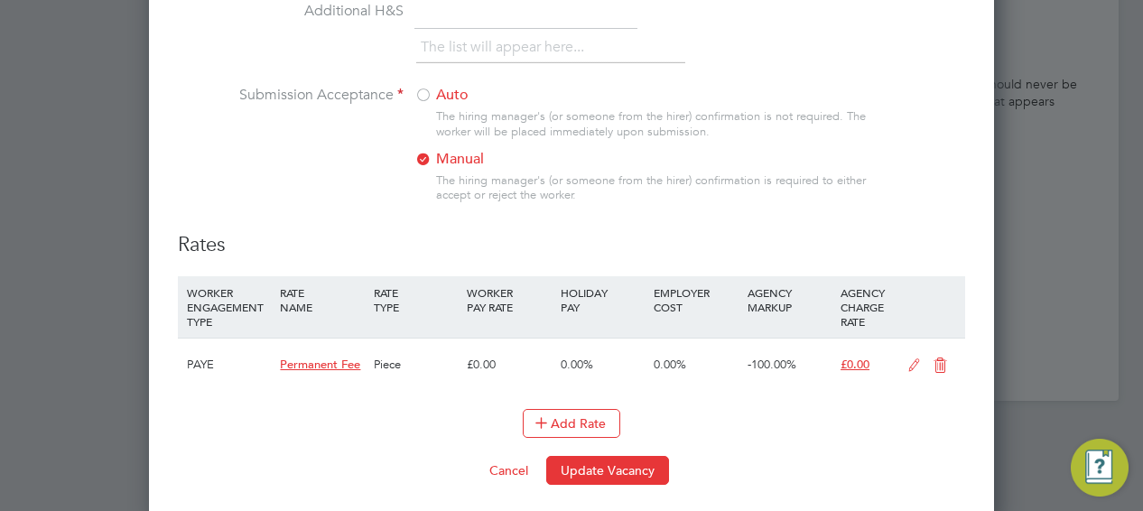
scroll to position [1879, 0]
click at [612, 461] on button "Update Vacancy" at bounding box center [607, 468] width 123 height 29
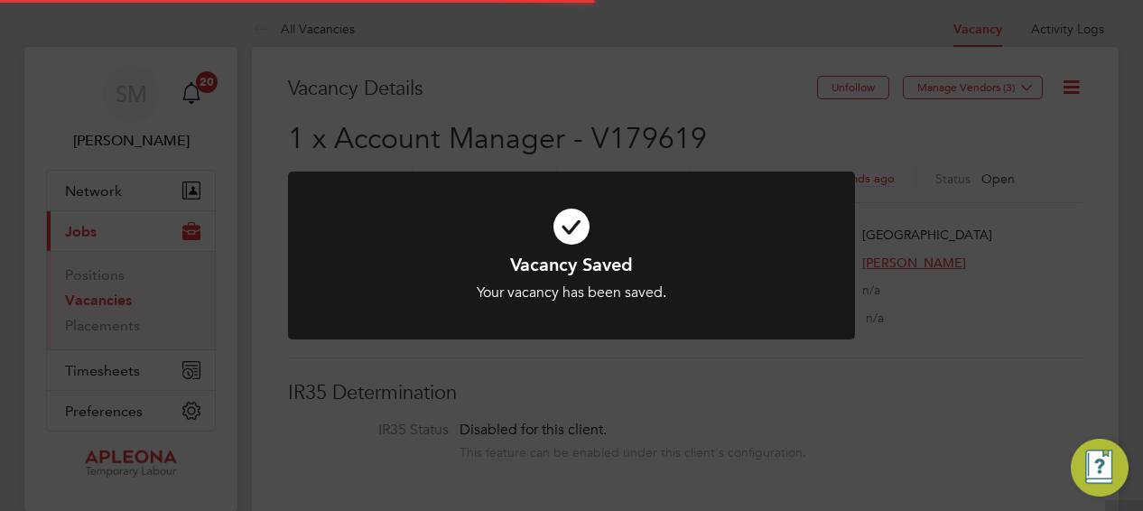
scroll to position [0, 0]
click at [624, 440] on div "Vacancy Saved Your vacancy has been saved. Cancel Okay" at bounding box center [571, 255] width 1143 height 511
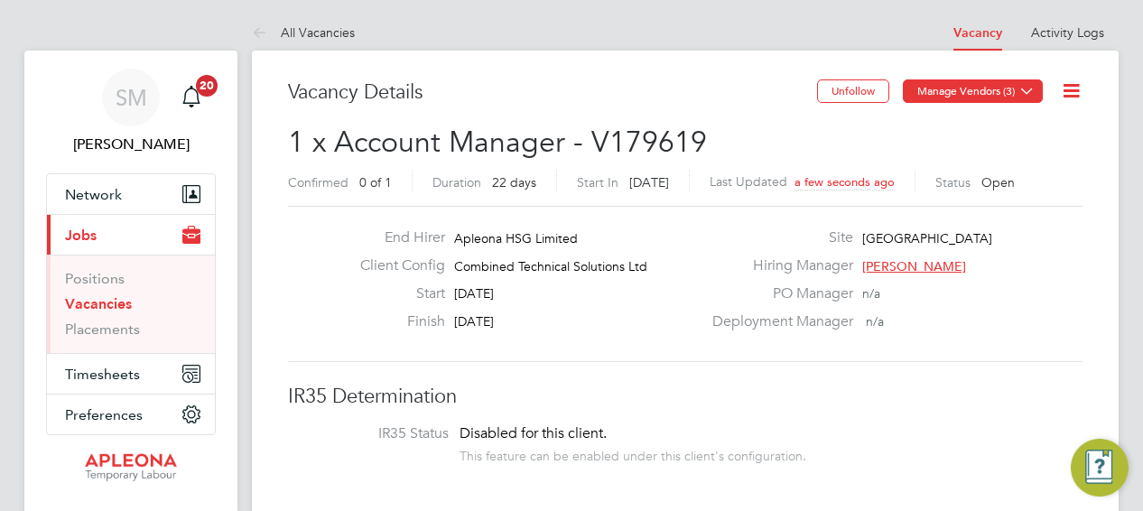
click at [970, 89] on button "Manage Vendors (3)" at bounding box center [973, 90] width 140 height 23
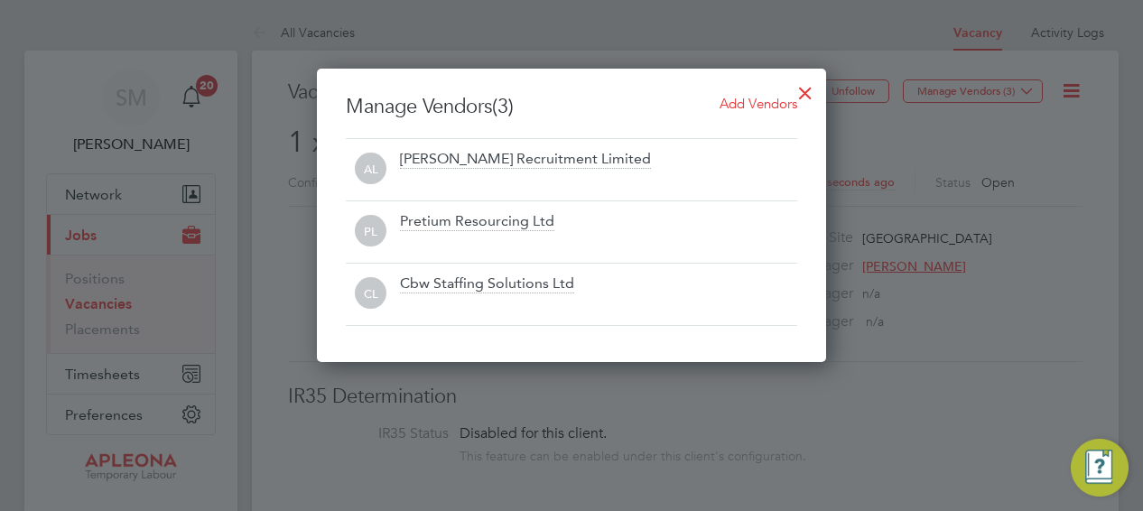
click at [767, 99] on span "Add Vendors" at bounding box center [758, 103] width 78 height 17
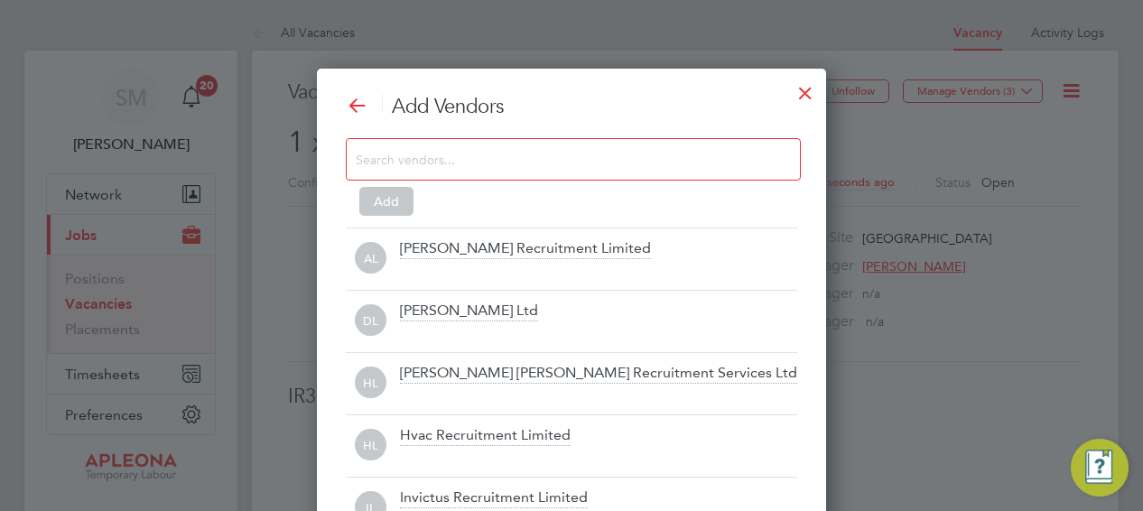
click at [807, 96] on div at bounding box center [805, 88] width 32 height 32
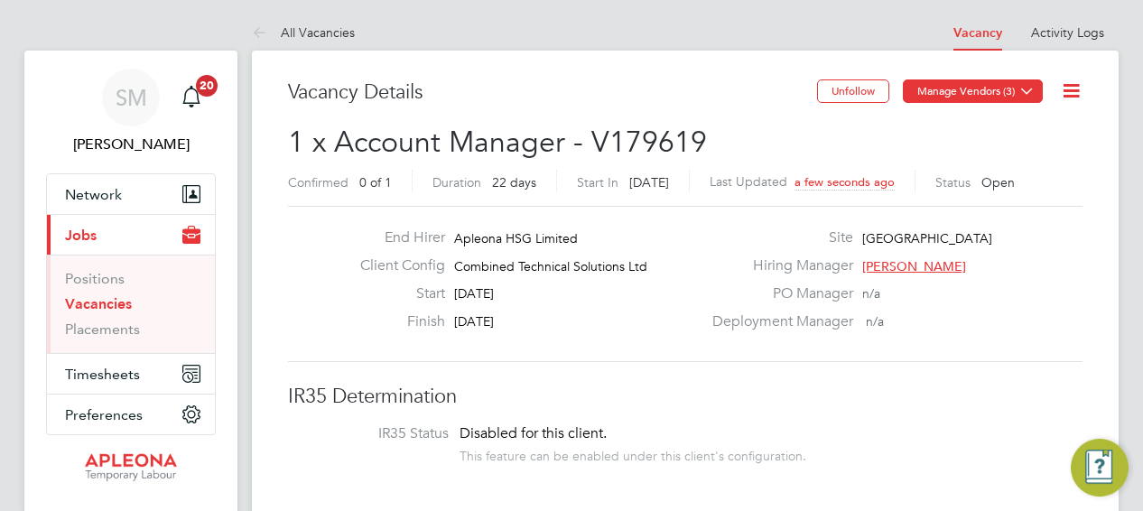
click at [1030, 89] on icon at bounding box center [1027, 91] width 14 height 14
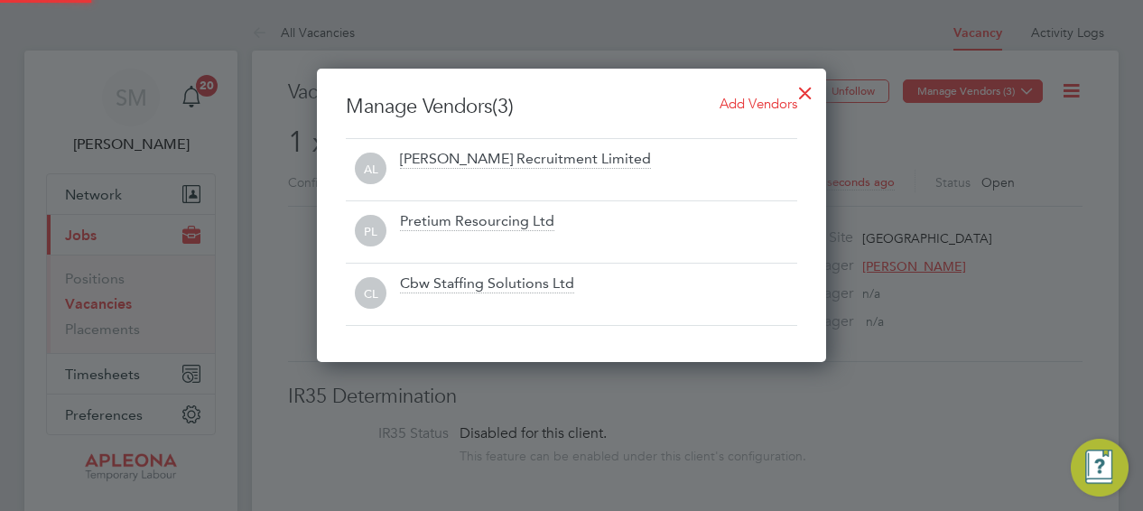
scroll to position [292, 509]
drag, startPoint x: 523, startPoint y: 245, endPoint x: 1031, endPoint y: 164, distance: 513.6
click at [1031, 164] on div at bounding box center [571, 255] width 1143 height 511
click at [801, 91] on div at bounding box center [805, 88] width 32 height 32
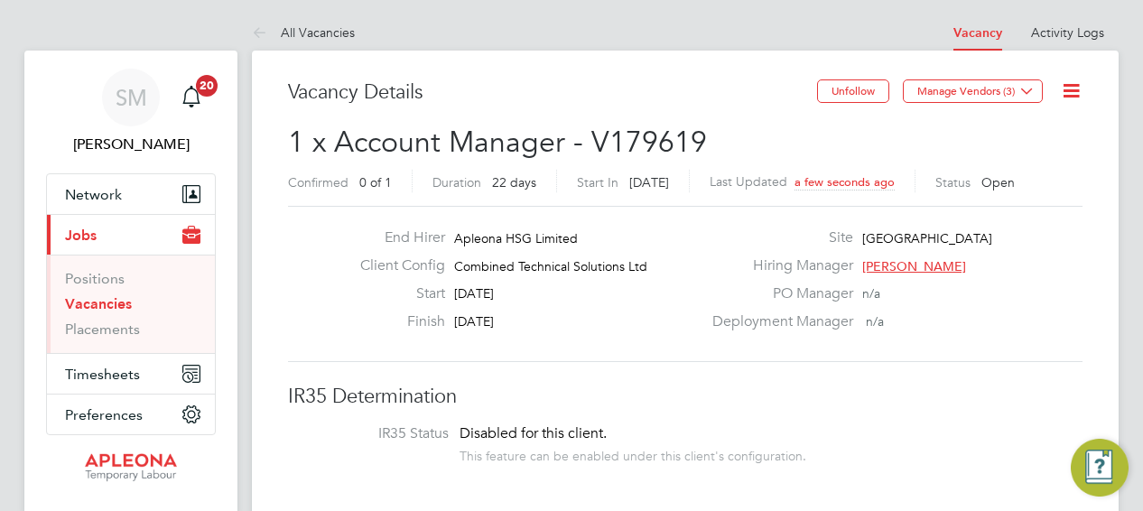
click at [1069, 90] on icon at bounding box center [1071, 90] width 23 height 23
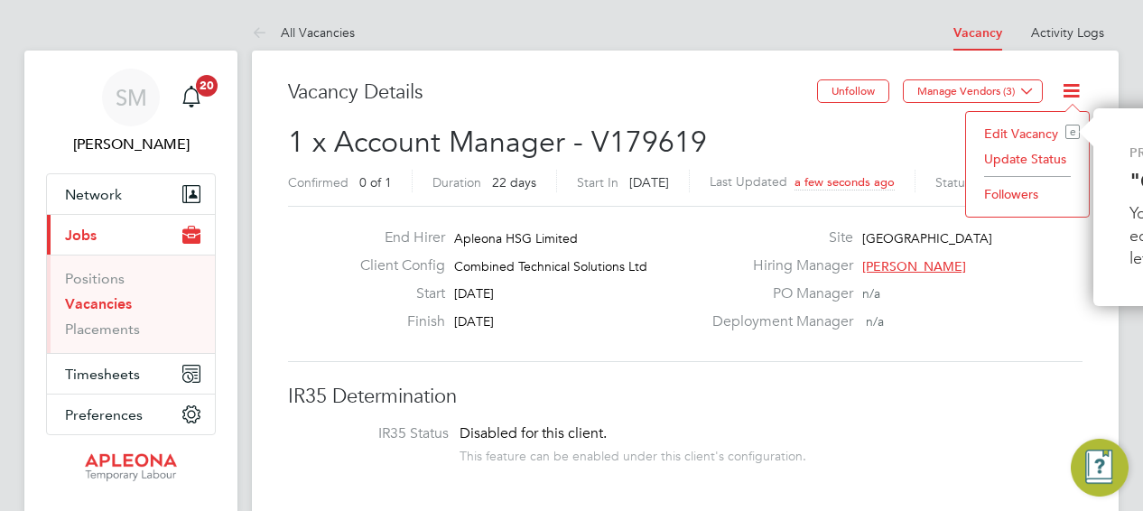
scroll to position [0, 239]
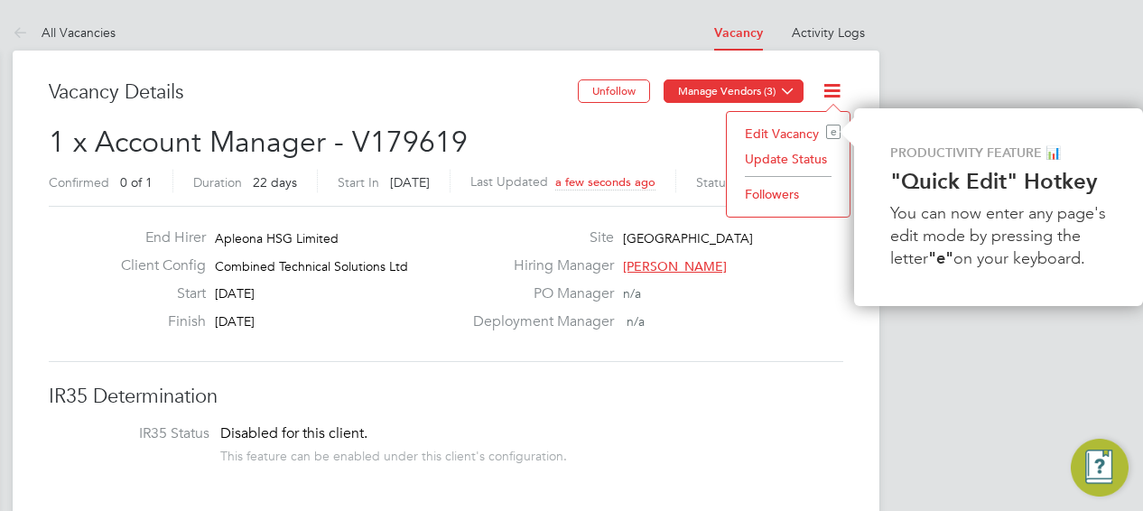
click at [758, 95] on button "Manage Vendors (3)" at bounding box center [733, 90] width 140 height 23
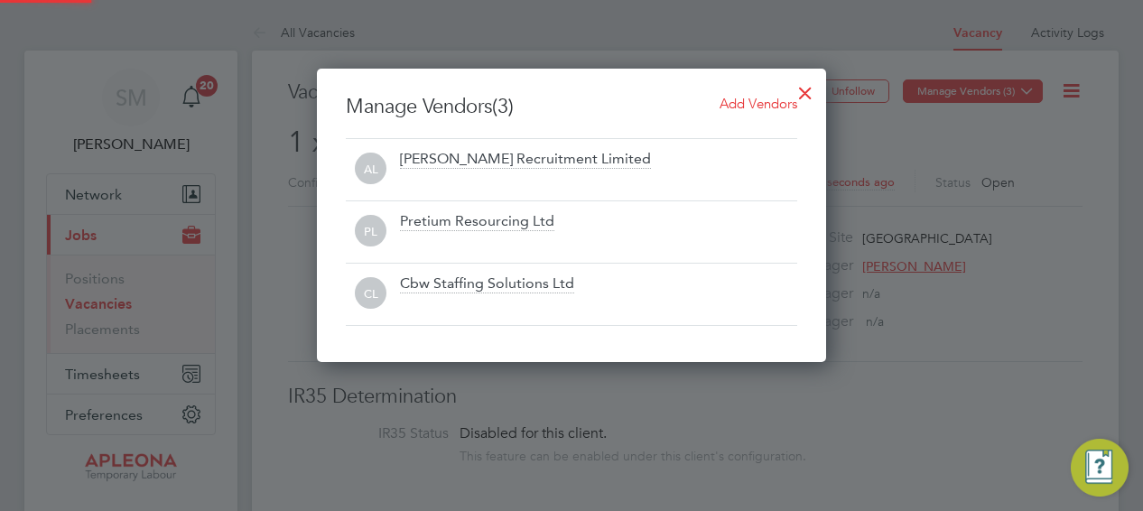
scroll to position [292, 509]
click at [976, 137] on div at bounding box center [571, 255] width 1143 height 511
click at [803, 91] on div at bounding box center [805, 88] width 32 height 32
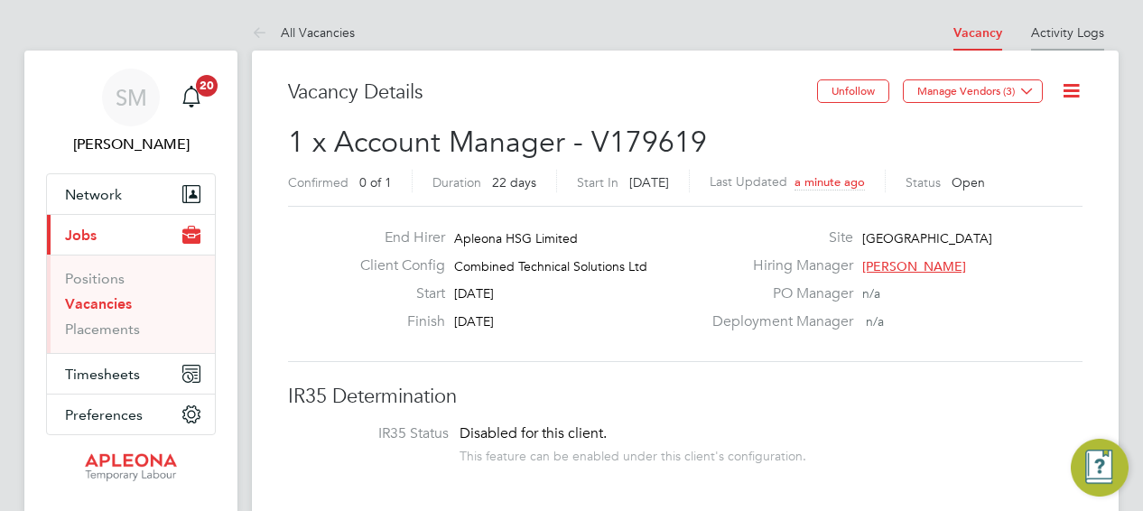
click at [1067, 29] on link "Activity Logs" at bounding box center [1067, 32] width 73 height 16
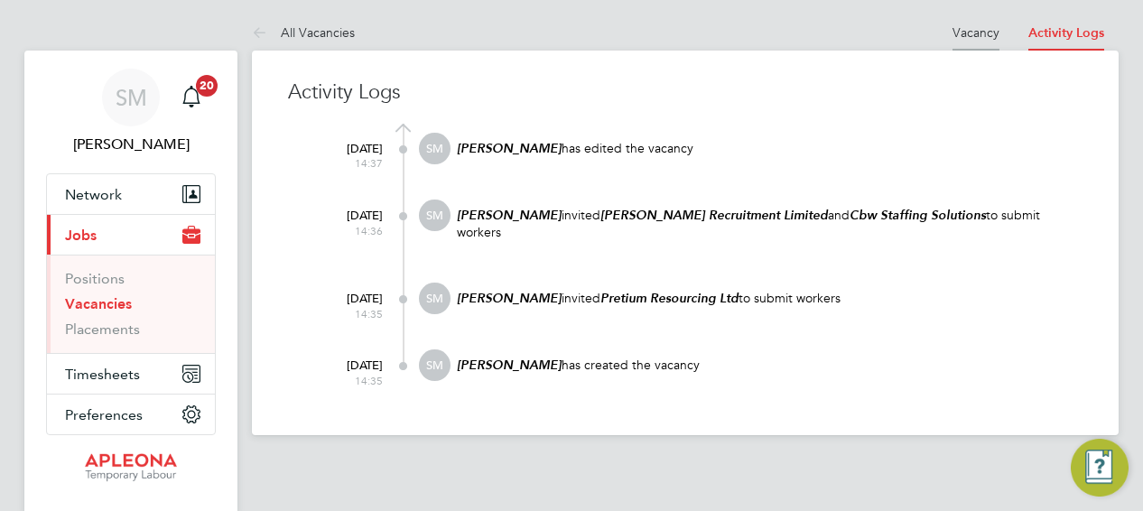
click at [971, 32] on link "Vacancy" at bounding box center [975, 32] width 47 height 16
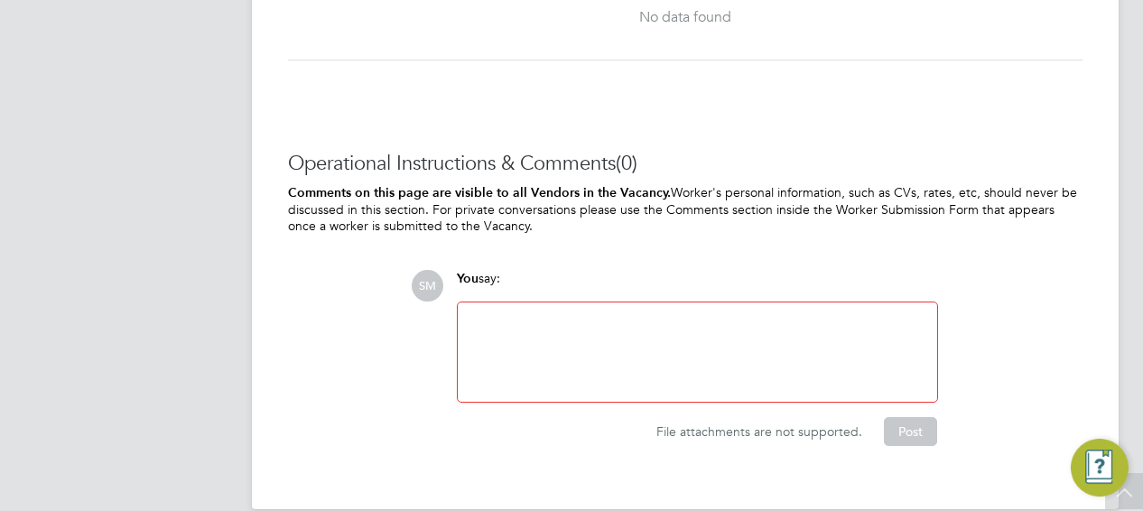
scroll to position [1793, 0]
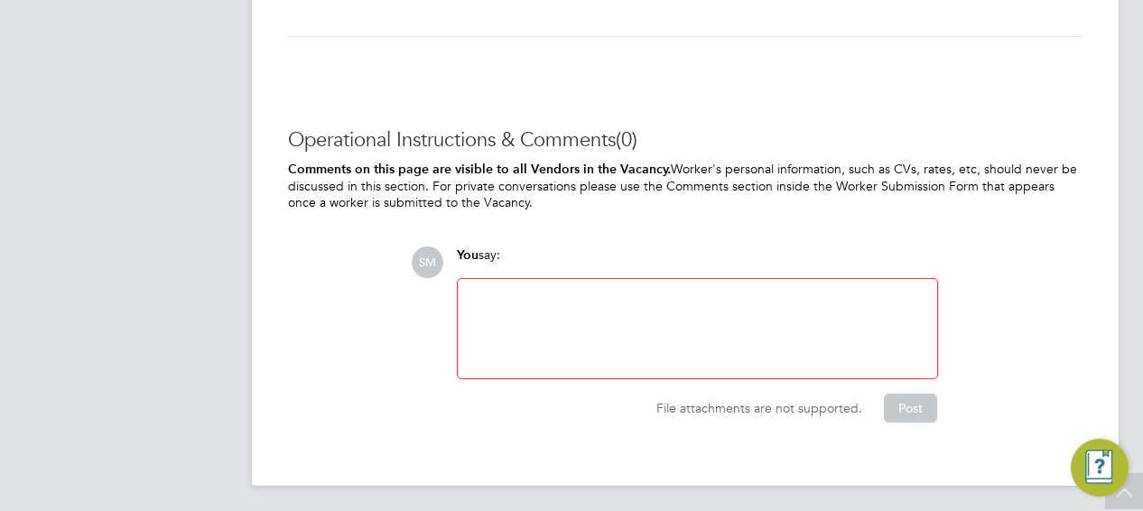
click at [518, 293] on div at bounding box center [697, 329] width 458 height 78
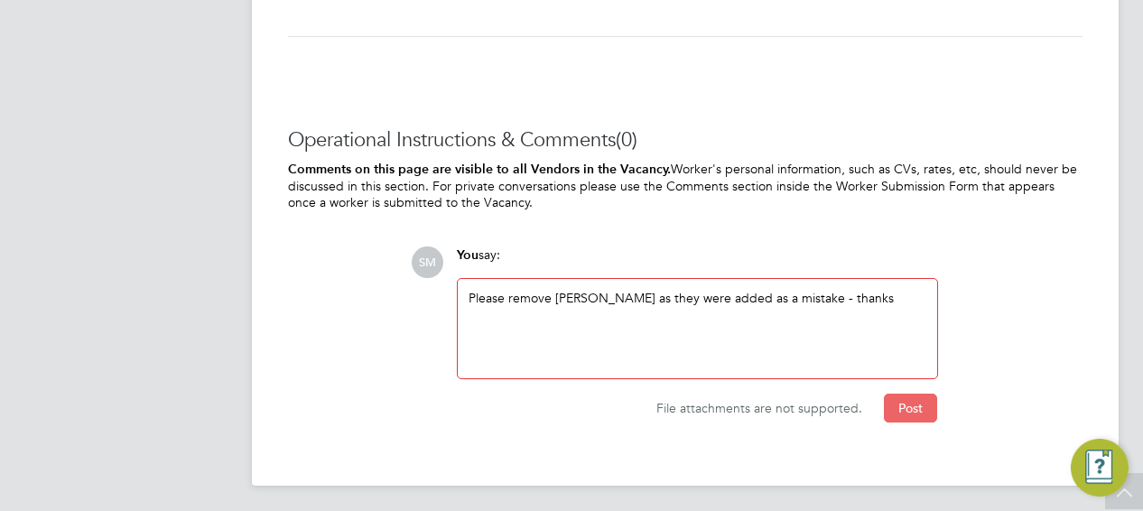
click at [919, 401] on button "Post" at bounding box center [910, 408] width 53 height 29
